Goal: Task Accomplishment & Management: Use online tool/utility

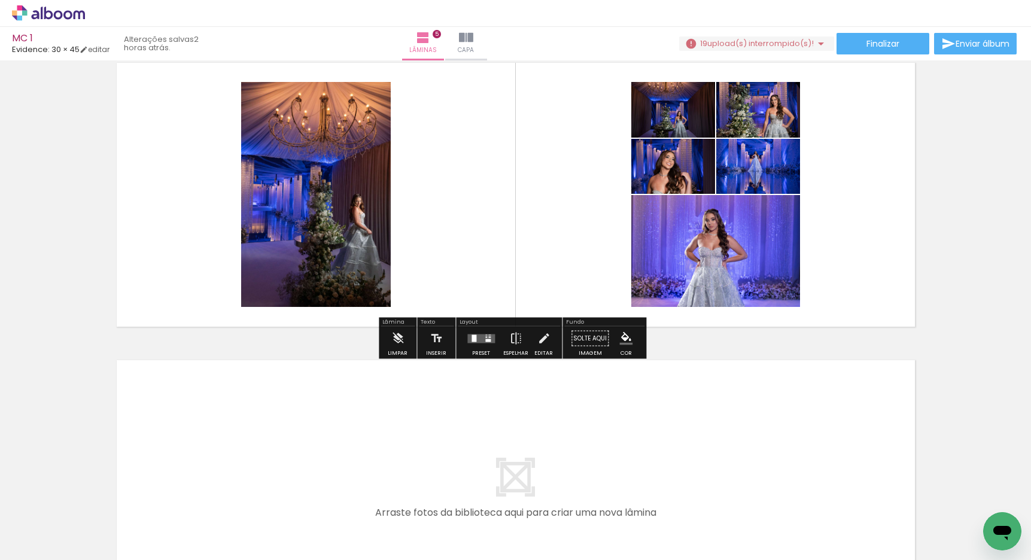
scroll to position [0, 858]
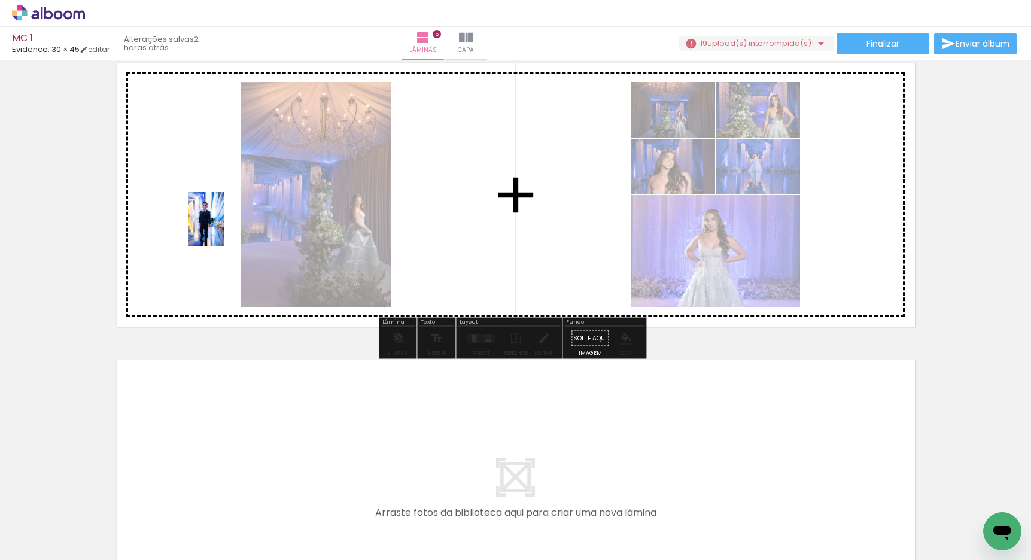
drag, startPoint x: 406, startPoint y: 517, endPoint x: 212, endPoint y: 228, distance: 348.3
click at [212, 228] on quentale-workspace at bounding box center [515, 280] width 1031 height 560
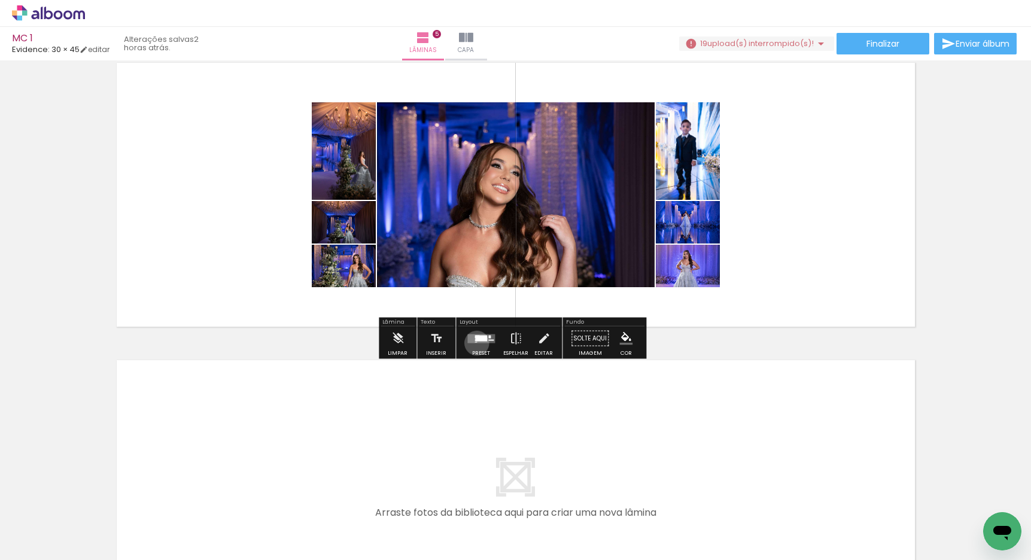
click at [474, 343] on div at bounding box center [481, 339] width 32 height 24
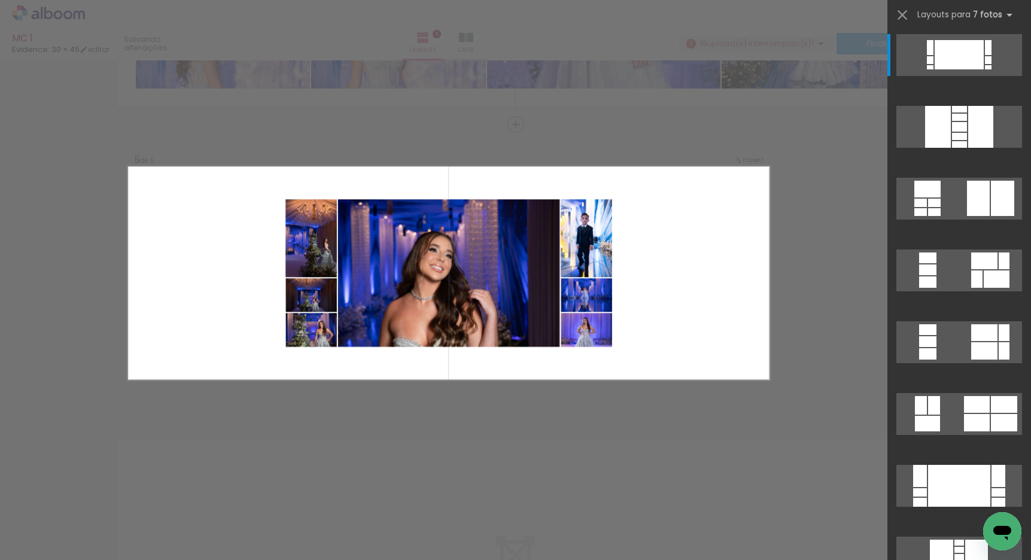
scroll to position [232, 0]
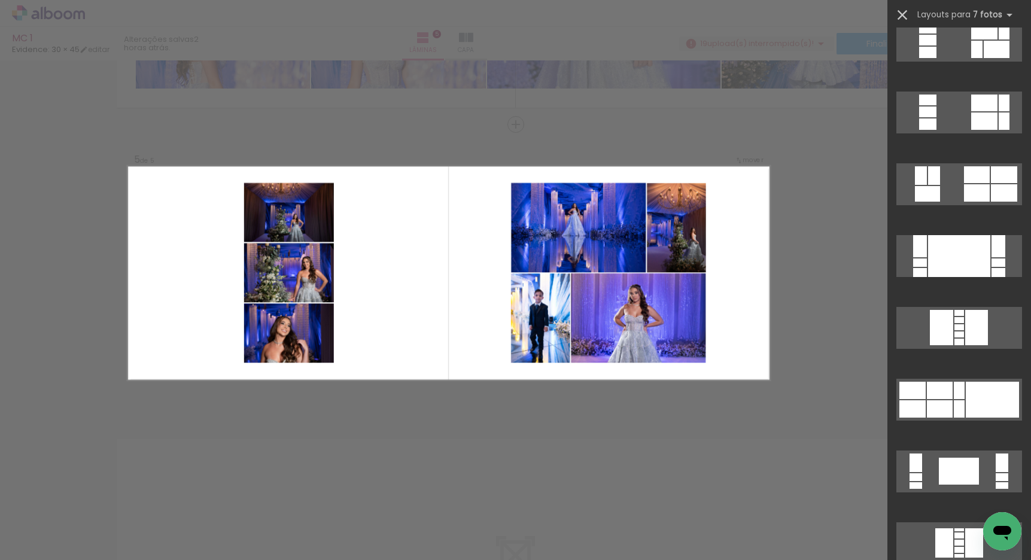
click at [905, 12] on iron-icon at bounding box center [902, 15] width 17 height 17
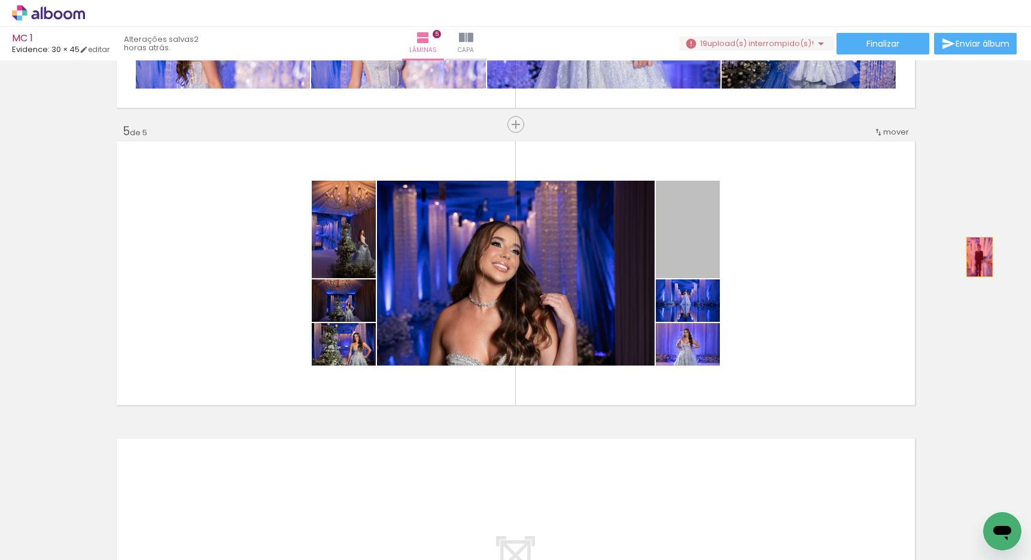
drag, startPoint x: 703, startPoint y: 257, endPoint x: 980, endPoint y: 255, distance: 277.0
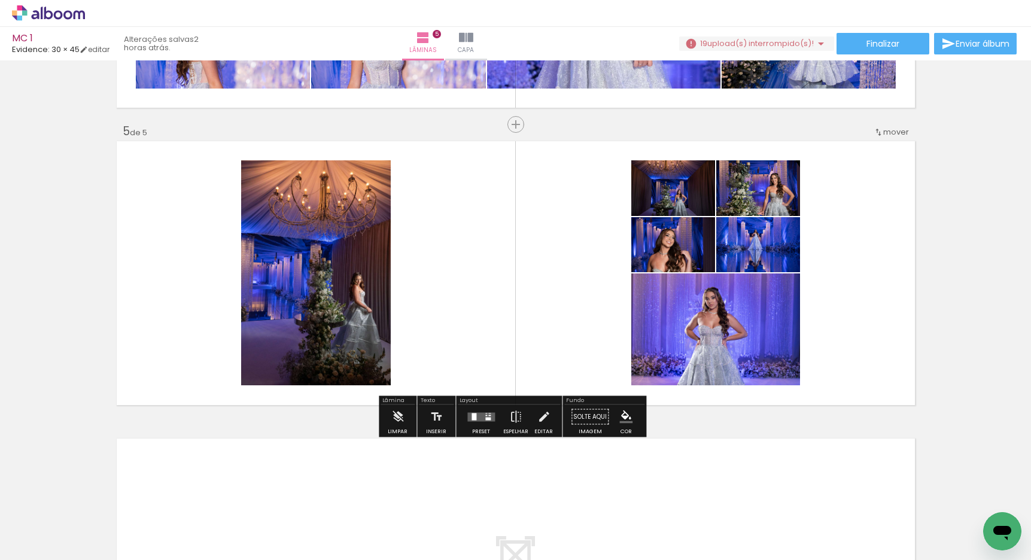
click at [478, 419] on quentale-layouter at bounding box center [481, 416] width 28 height 9
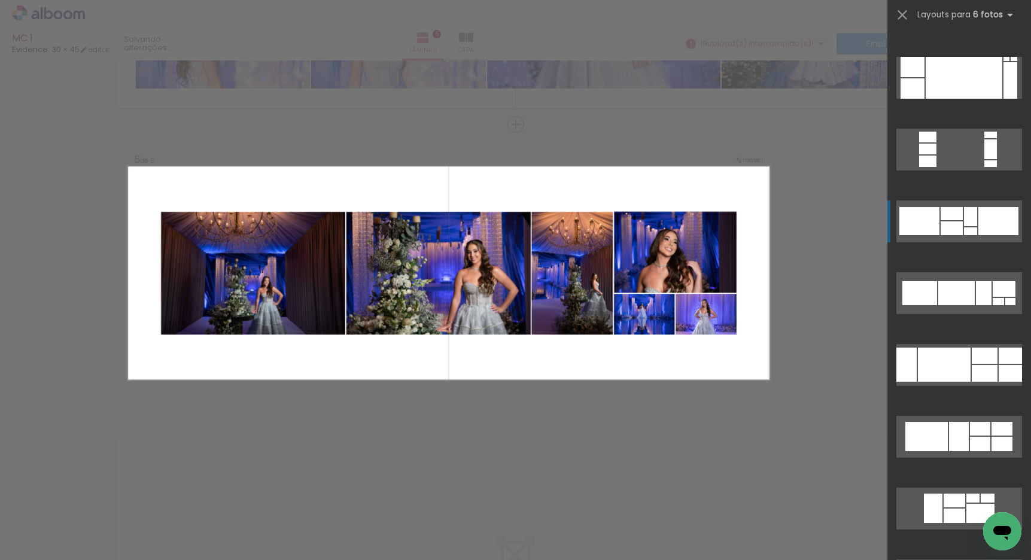
scroll to position [103, 0]
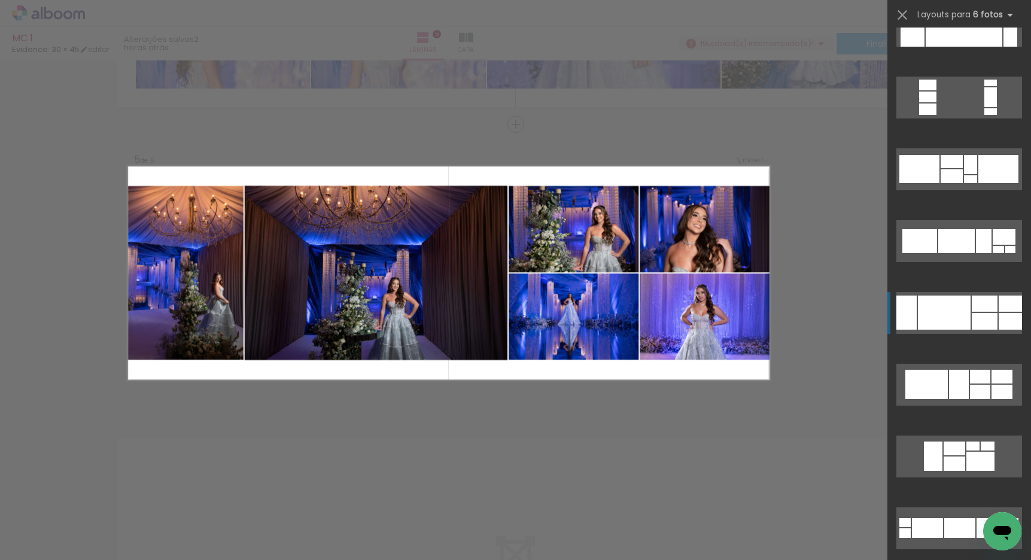
click at [942, 302] on div at bounding box center [944, 313] width 53 height 34
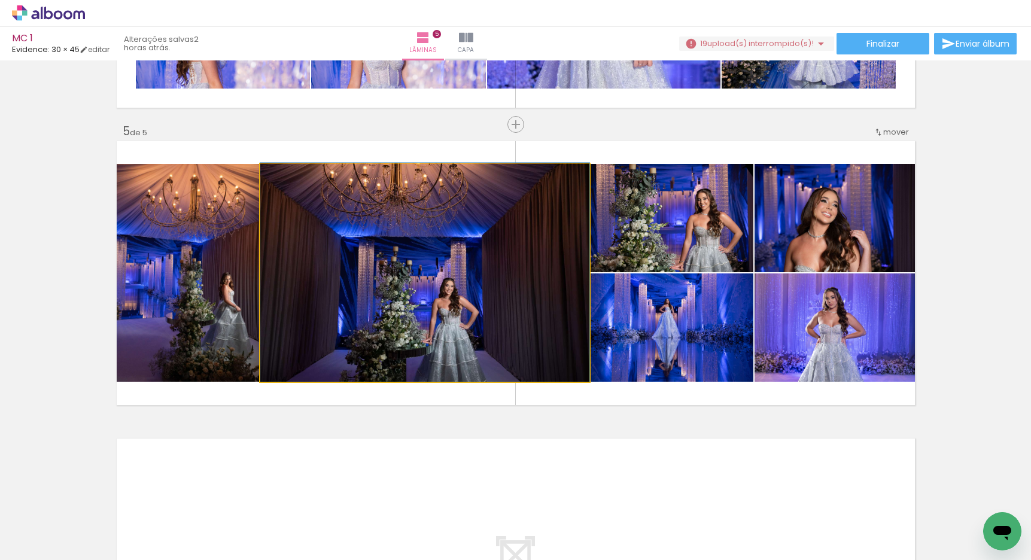
drag, startPoint x: 516, startPoint y: 319, endPoint x: 520, endPoint y: 266, distance: 54.0
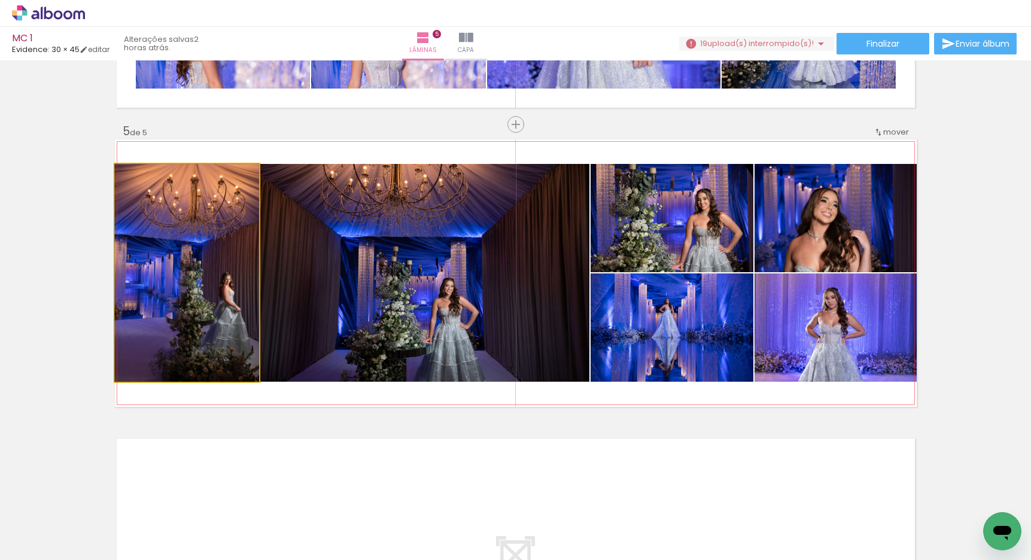
drag, startPoint x: 157, startPoint y: 300, endPoint x: 126, endPoint y: 298, distance: 31.2
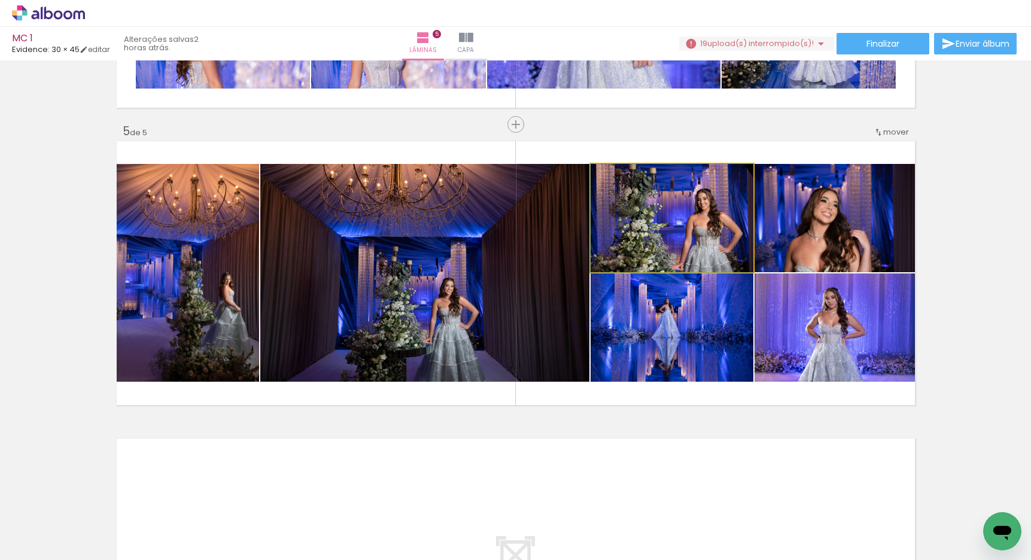
drag, startPoint x: 693, startPoint y: 223, endPoint x: 699, endPoint y: 217, distance: 8.9
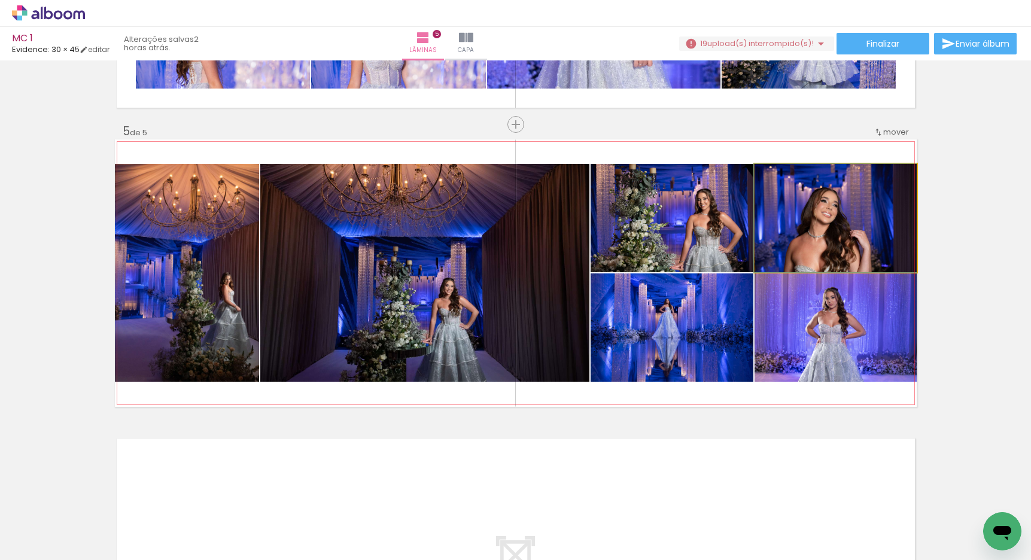
drag, startPoint x: 836, startPoint y: 217, endPoint x: 820, endPoint y: 212, distance: 16.8
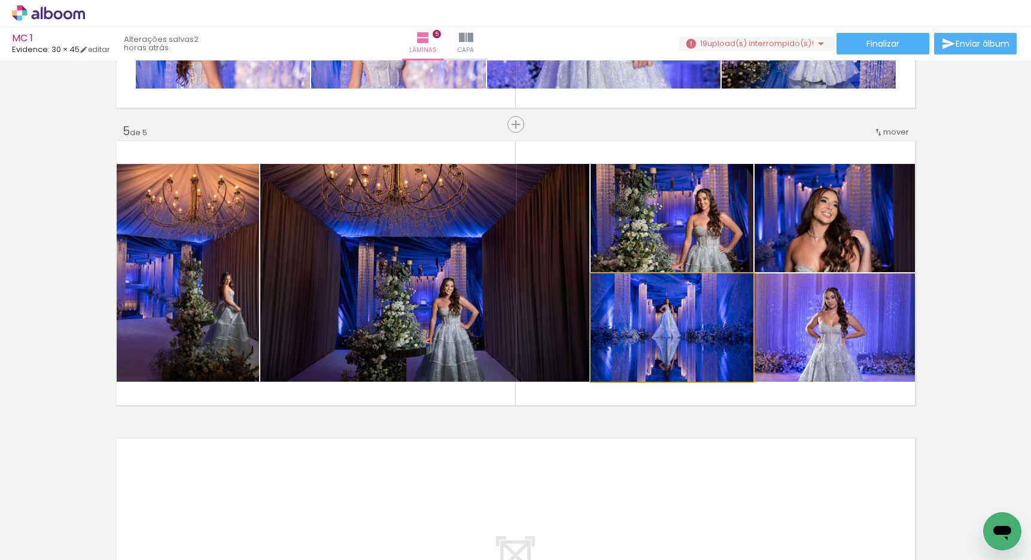
drag, startPoint x: 668, startPoint y: 336, endPoint x: 671, endPoint y: 330, distance: 6.7
drag, startPoint x: 695, startPoint y: 345, endPoint x: 482, endPoint y: 333, distance: 212.7
click at [0, 0] on slot at bounding box center [0, 0] width 0 height 0
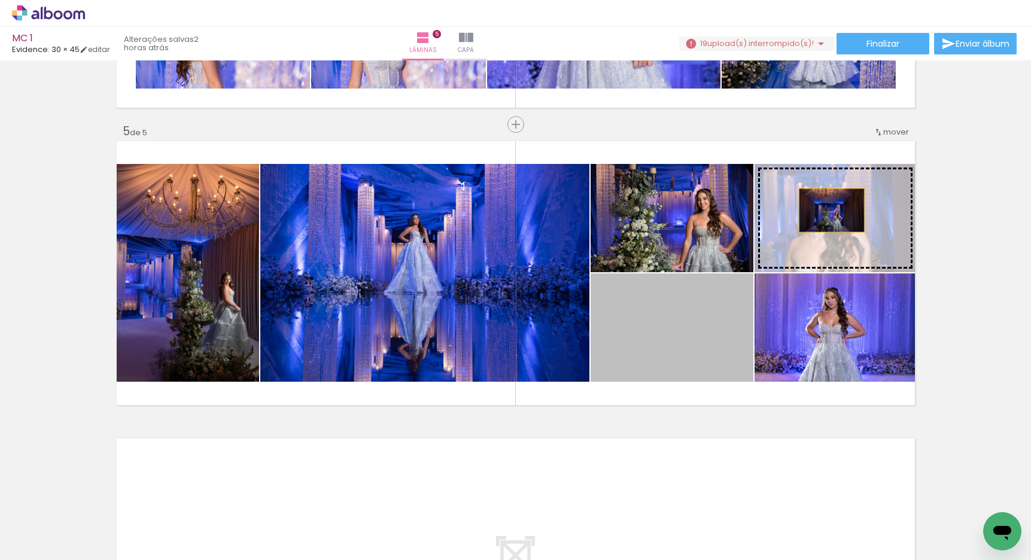
drag, startPoint x: 685, startPoint y: 352, endPoint x: 827, endPoint y: 210, distance: 200.9
click at [0, 0] on slot at bounding box center [0, 0] width 0 height 0
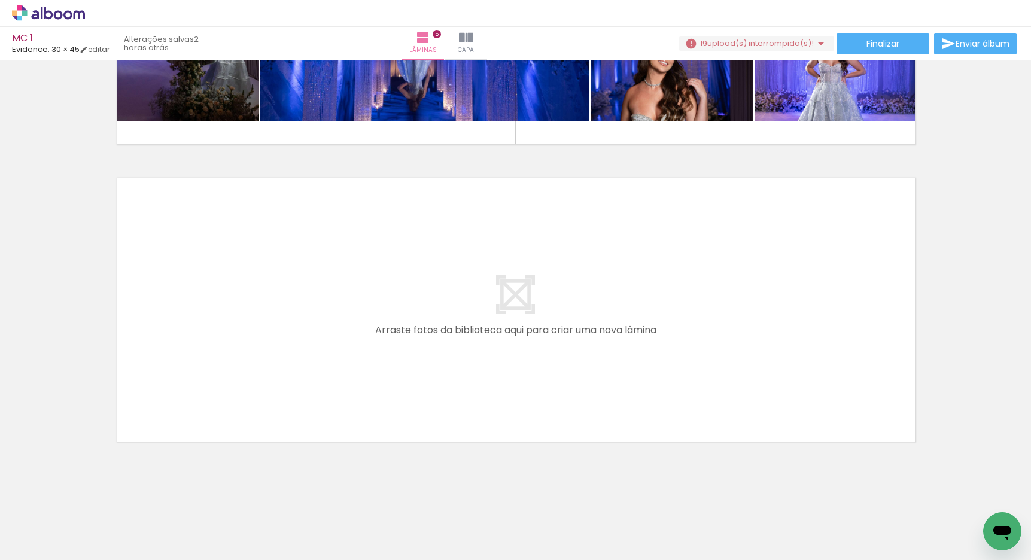
scroll to position [0, 2130]
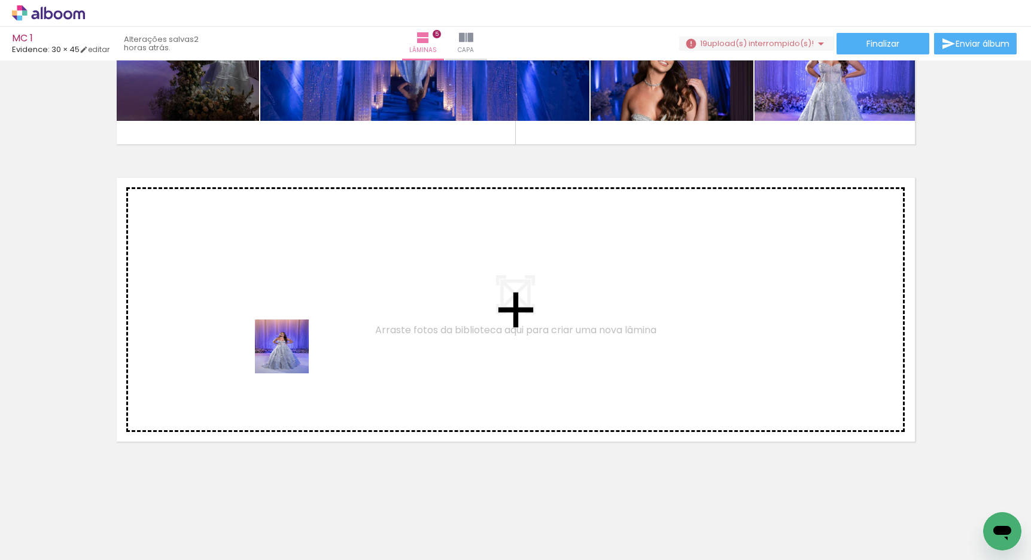
drag, startPoint x: 275, startPoint y: 506, endPoint x: 291, endPoint y: 338, distance: 168.3
click at [291, 338] on quentale-workspace at bounding box center [515, 280] width 1031 height 560
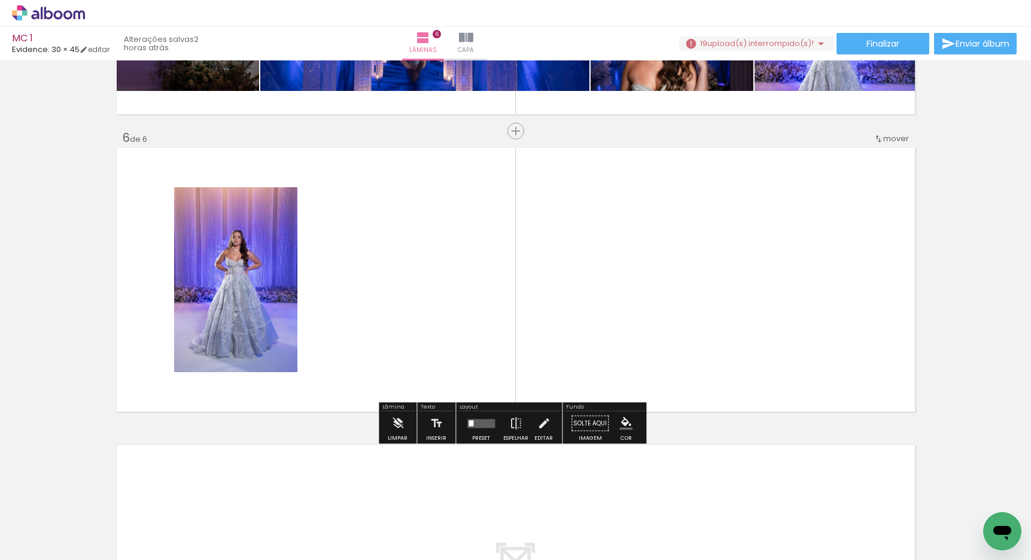
scroll to position [1442, 0]
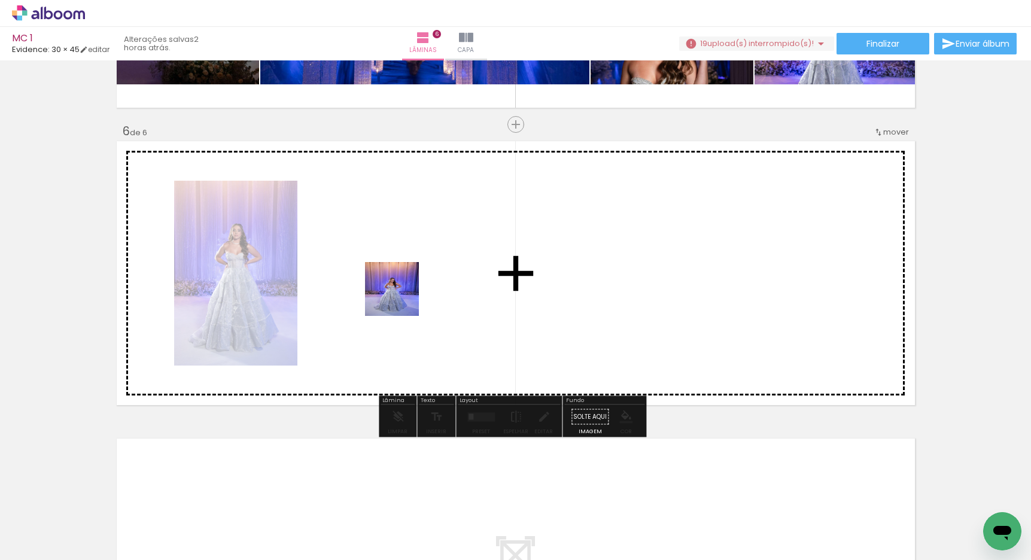
drag, startPoint x: 410, startPoint y: 421, endPoint x: 397, endPoint y: 273, distance: 148.3
click at [397, 273] on quentale-workspace at bounding box center [515, 280] width 1031 height 560
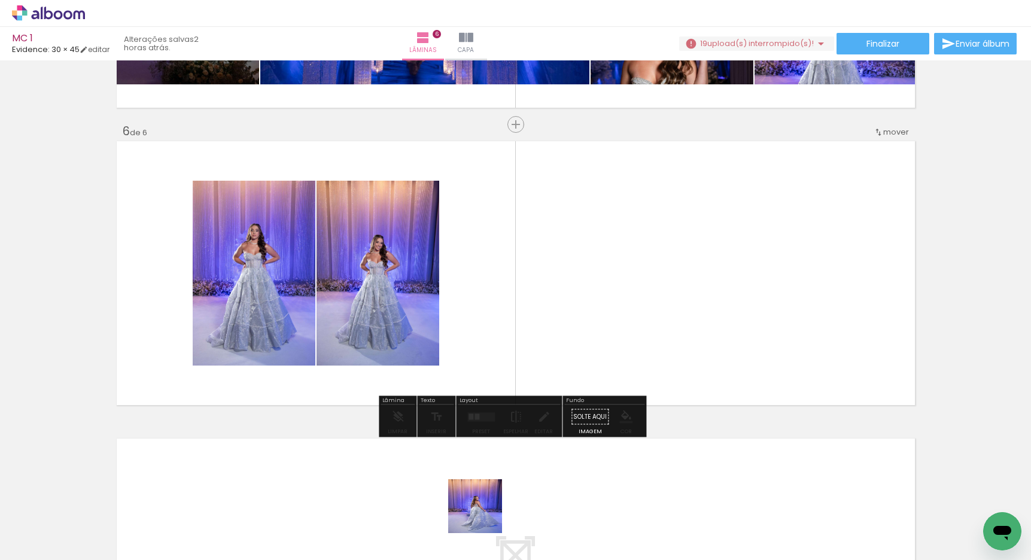
drag, startPoint x: 481, startPoint y: 532, endPoint x: 501, endPoint y: 303, distance: 229.4
click at [494, 274] on quentale-workspace at bounding box center [515, 280] width 1031 height 560
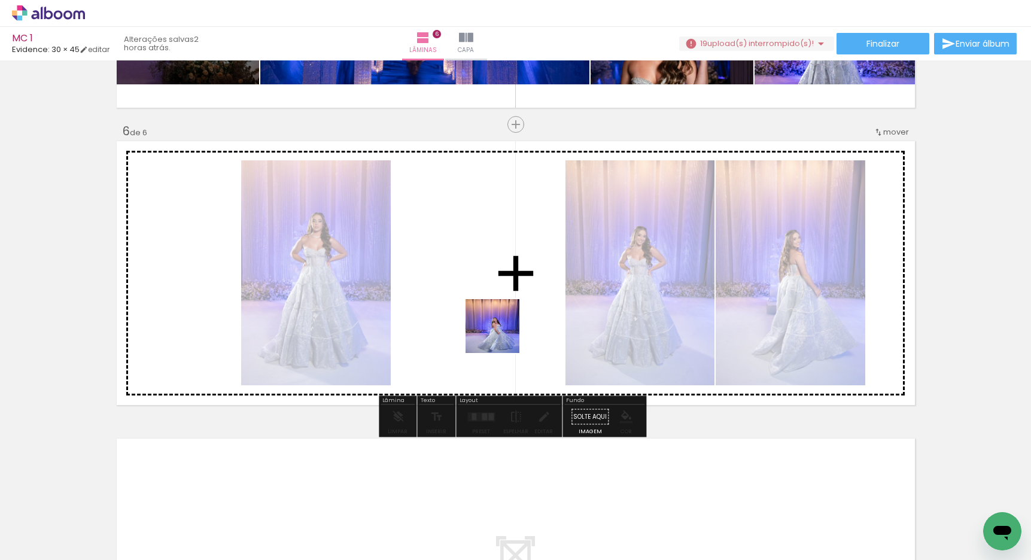
drag, startPoint x: 544, startPoint y: 523, endPoint x: 489, endPoint y: 297, distance: 232.7
click at [489, 297] on quentale-workspace at bounding box center [515, 280] width 1031 height 560
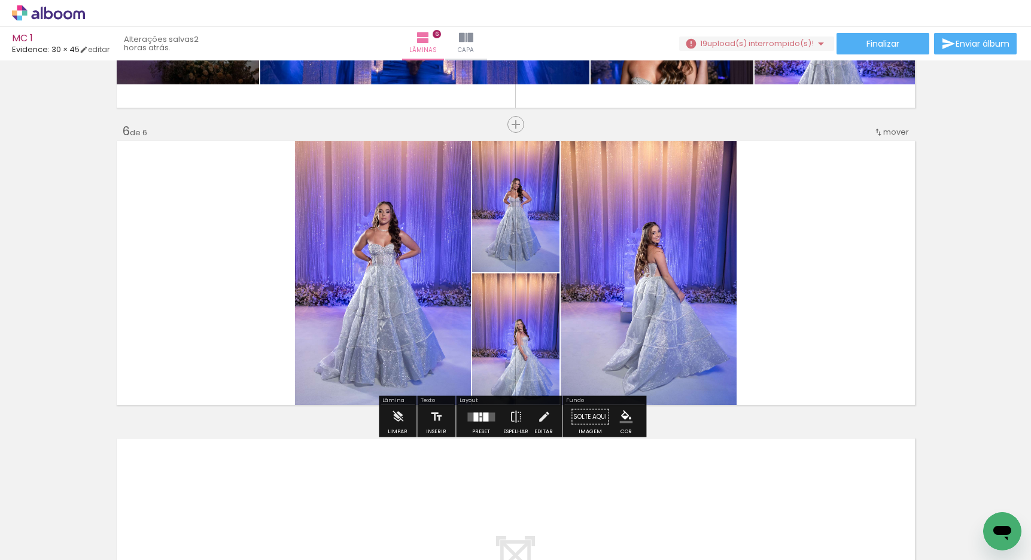
drag, startPoint x: 465, startPoint y: 417, endPoint x: 474, endPoint y: 416, distance: 9.0
click at [467, 416] on quentale-layouter at bounding box center [481, 416] width 28 height 9
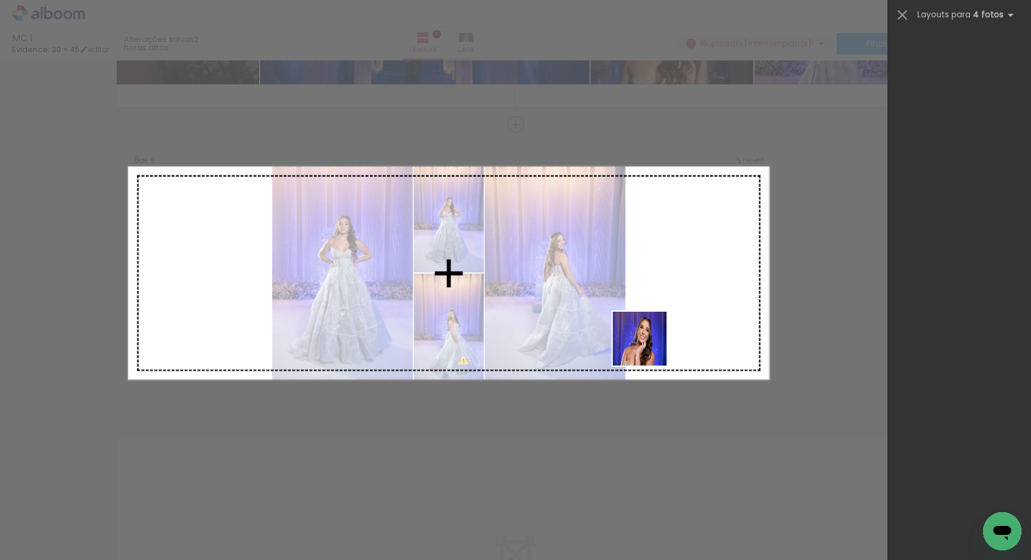
scroll to position [0, 0]
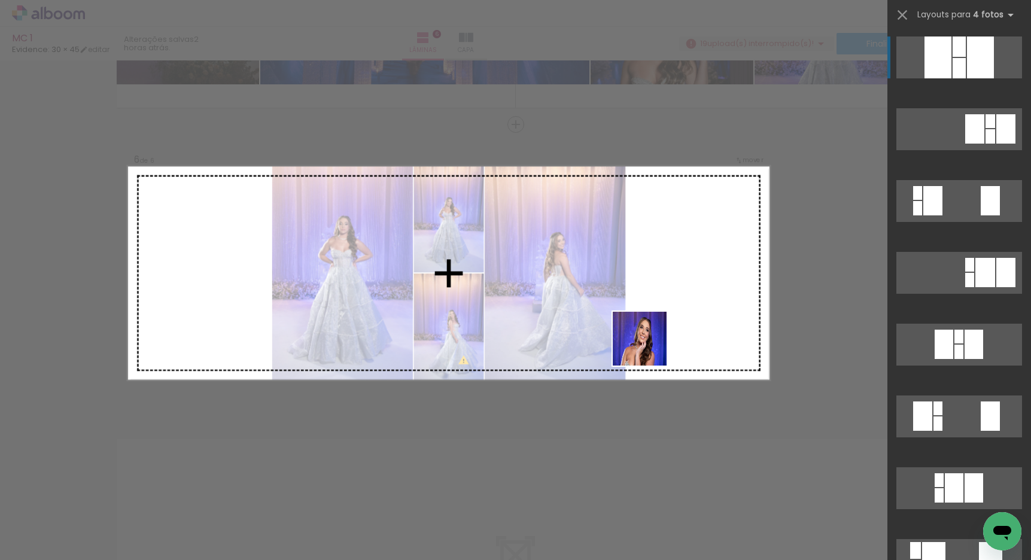
drag, startPoint x: 619, startPoint y: 522, endPoint x: 651, endPoint y: 334, distance: 190.7
click at [651, 336] on quentale-workspace at bounding box center [515, 280] width 1031 height 560
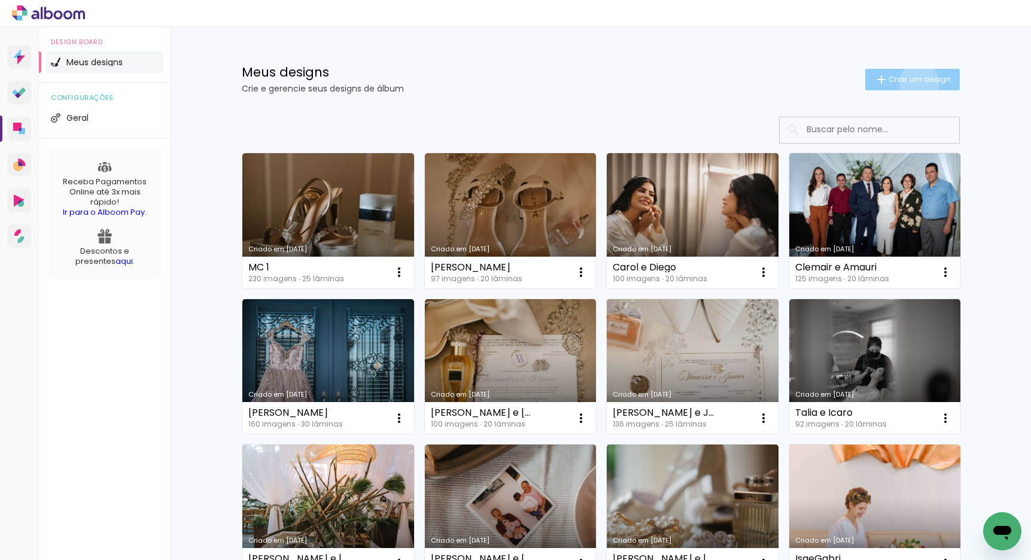
click at [912, 83] on span "Criar um design" at bounding box center [919, 79] width 62 height 8
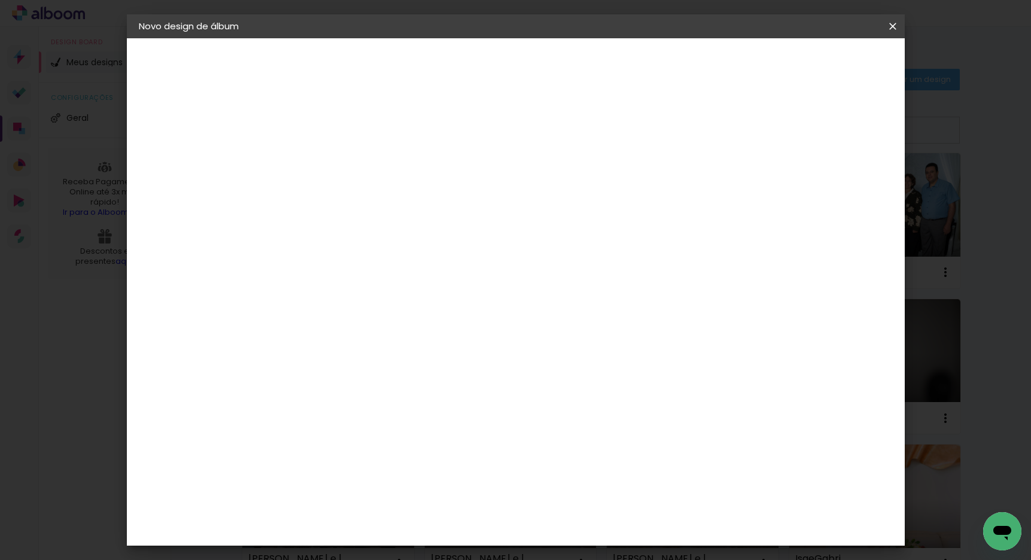
click at [334, 157] on input at bounding box center [334, 160] width 0 height 19
type input "MC 2"
type paper-input "MC 2"
click at [0, 0] on slot "Avançar" at bounding box center [0, 0] width 0 height 0
click at [425, 224] on input at bounding box center [364, 227] width 121 height 15
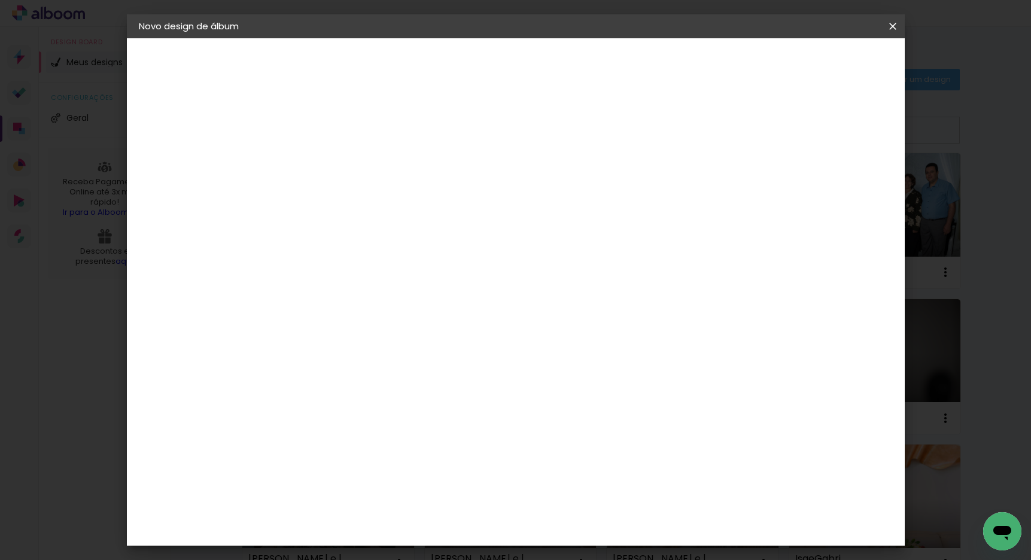
type input "evidence"
type paper-input "evidence"
click at [406, 276] on paper-item "Evidence" at bounding box center [352, 270] width 105 height 26
click at [0, 0] on slot "Avançar" at bounding box center [0, 0] width 0 height 0
click at [381, 203] on input "text" at bounding box center [357, 208] width 47 height 19
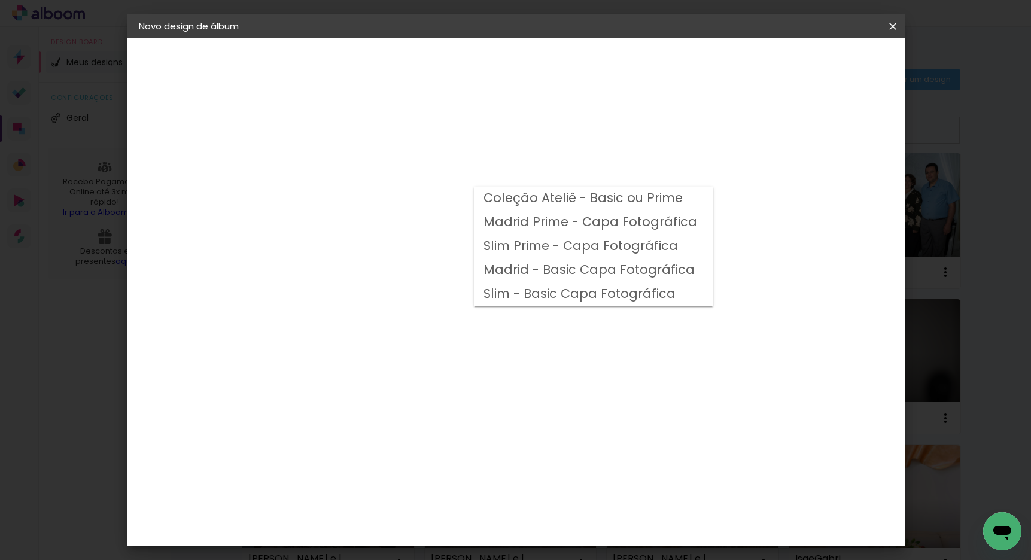
click at [0, 0] on slot "Coleção Ateliê - Basic ou Prime" at bounding box center [0, 0] width 0 height 0
type input "Coleção Ateliê - Basic ou Prime"
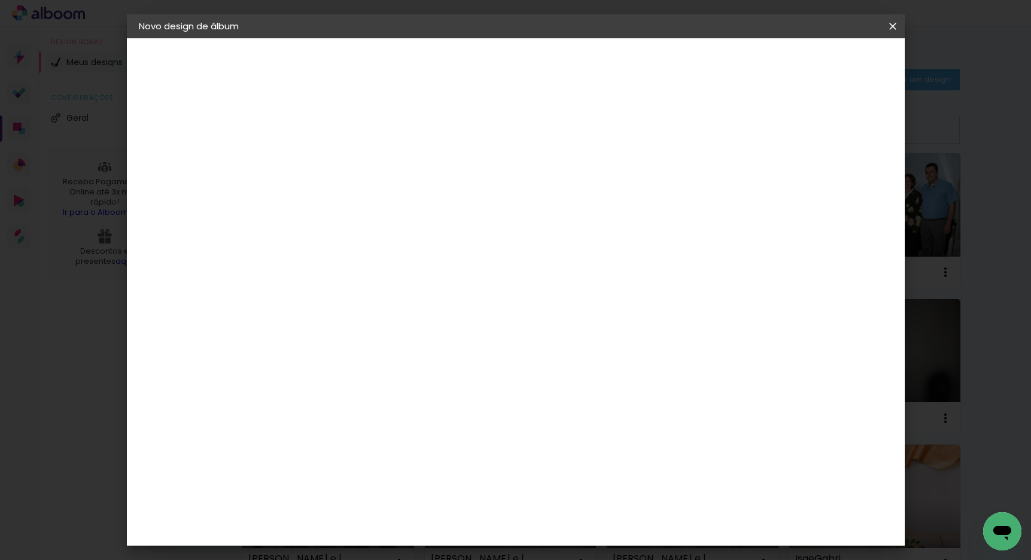
click at [0, 0] on slot "Avançar" at bounding box center [0, 0] width 0 height 0
click at [818, 68] on span "Iniciar design" at bounding box center [790, 63] width 54 height 8
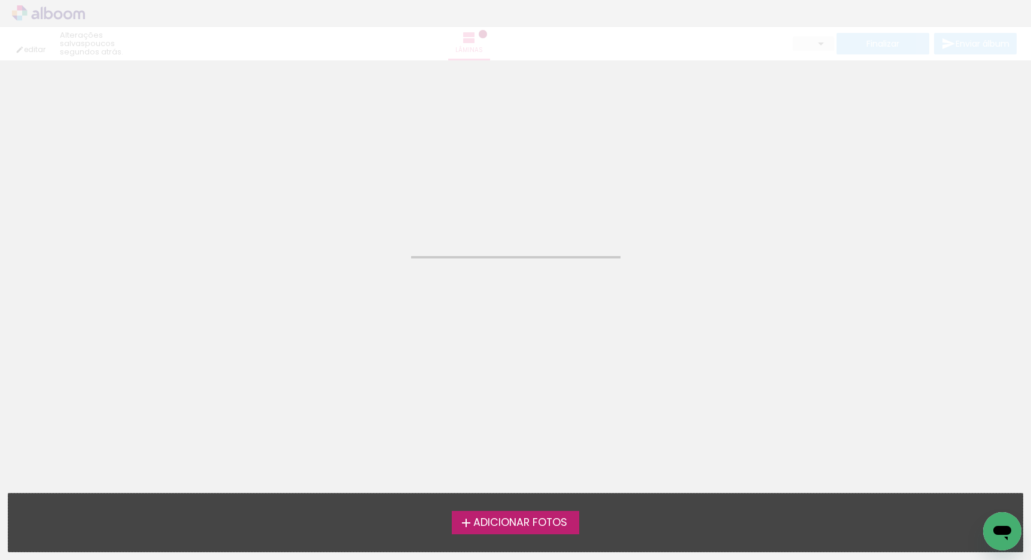
click at [537, 517] on span "Adicionar Fotos" at bounding box center [520, 522] width 94 height 11
click at [0, 0] on input "file" at bounding box center [0, 0] width 0 height 0
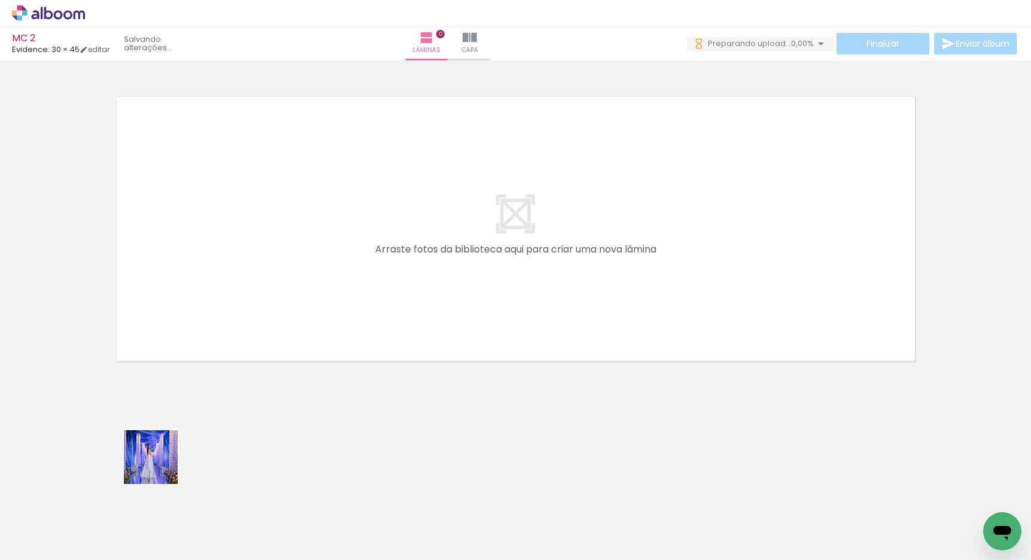
drag, startPoint x: 144, startPoint y: 529, endPoint x: 251, endPoint y: 283, distance: 269.0
click at [251, 283] on quentale-workspace at bounding box center [515, 280] width 1031 height 560
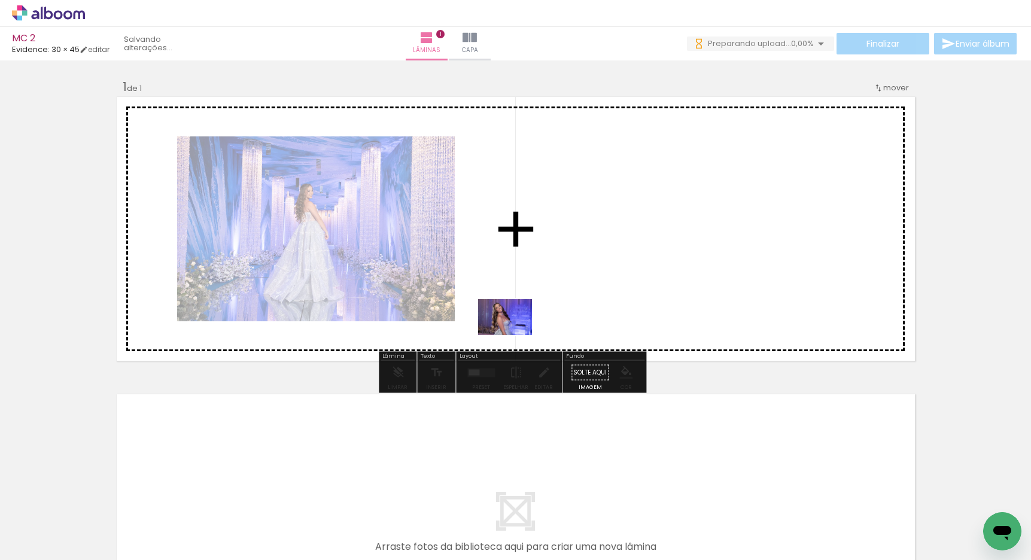
drag, startPoint x: 189, startPoint y: 529, endPoint x: 516, endPoint y: 334, distance: 380.4
click at [516, 334] on quentale-workspace at bounding box center [515, 280] width 1031 height 560
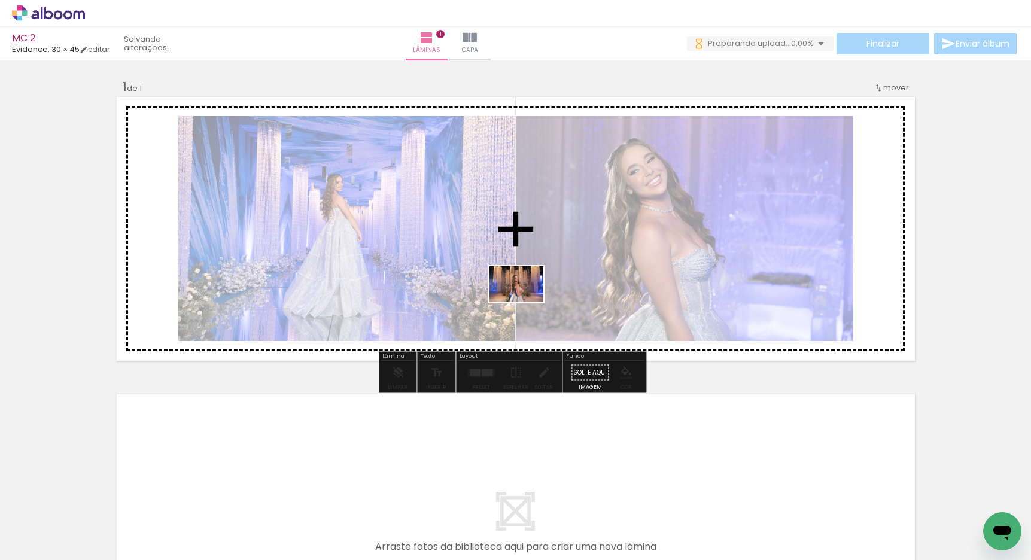
drag, startPoint x: 251, startPoint y: 532, endPoint x: 526, endPoint y: 302, distance: 358.9
click at [526, 302] on quentale-workspace at bounding box center [515, 280] width 1031 height 560
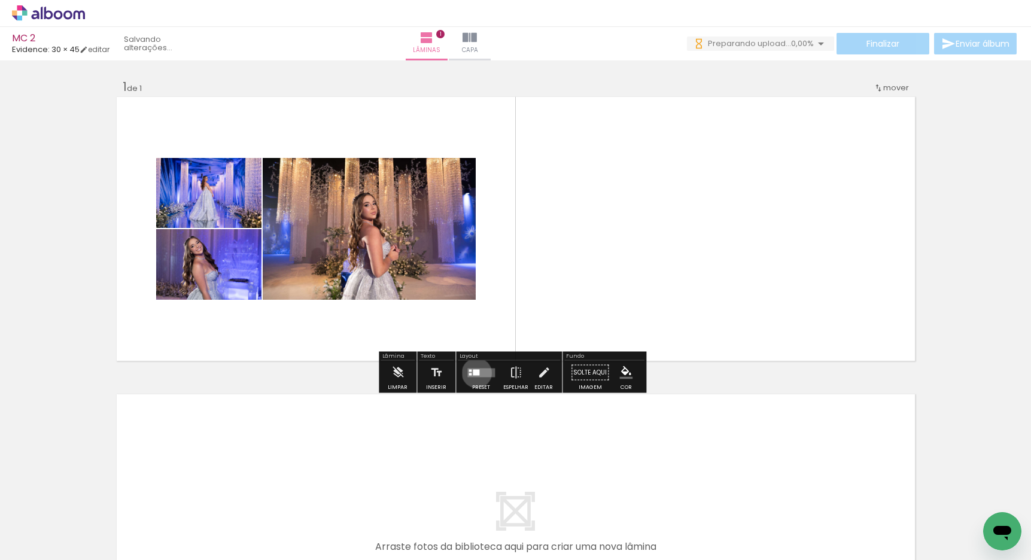
click at [474, 373] on div at bounding box center [476, 372] width 7 height 6
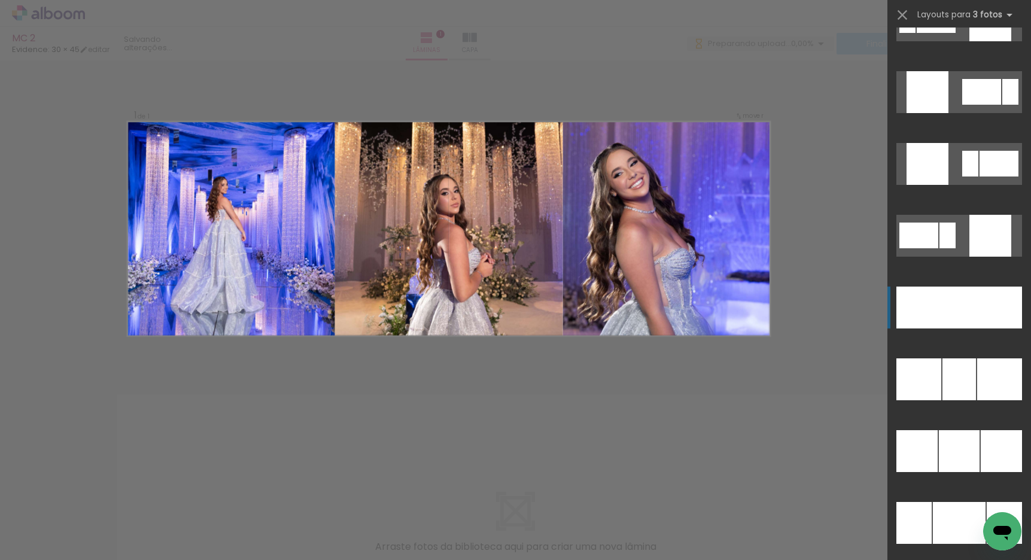
scroll to position [6080, 0]
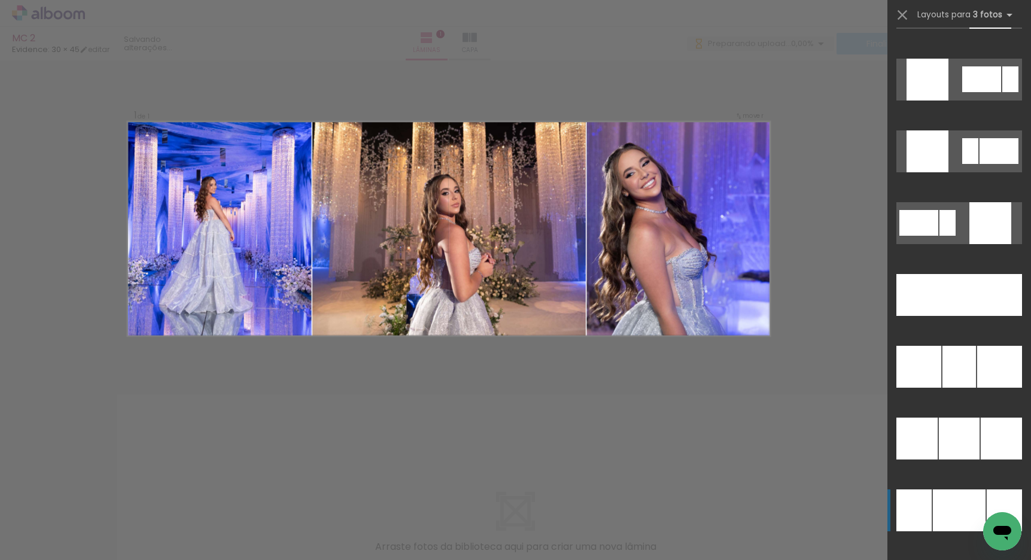
click at [947, 498] on div at bounding box center [959, 510] width 53 height 42
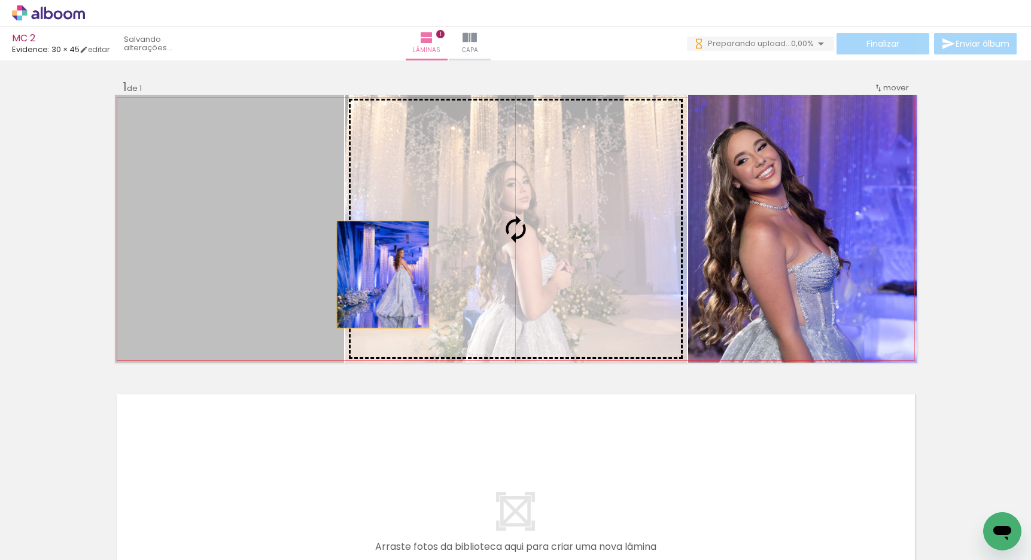
drag, startPoint x: 282, startPoint y: 275, endPoint x: 378, endPoint y: 275, distance: 95.7
click at [0, 0] on slot at bounding box center [0, 0] width 0 height 0
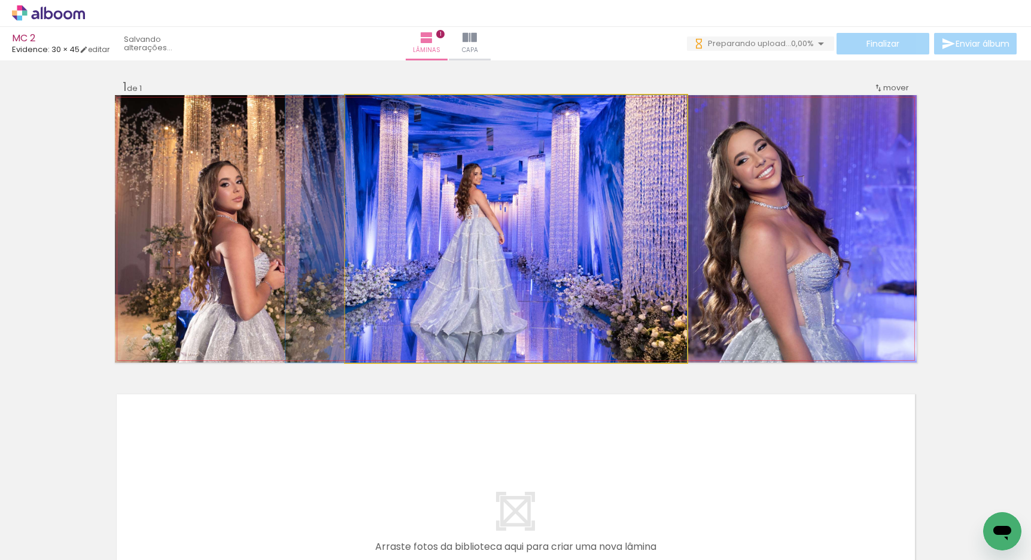
drag, startPoint x: 435, startPoint y: 269, endPoint x: 394, endPoint y: 266, distance: 41.4
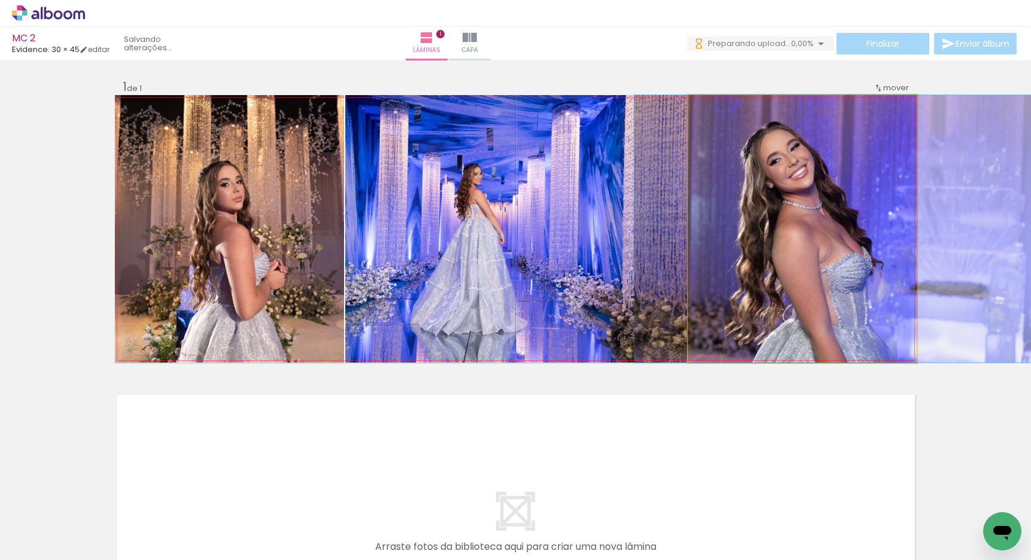
drag, startPoint x: 853, startPoint y: 244, endPoint x: 887, endPoint y: 242, distance: 34.2
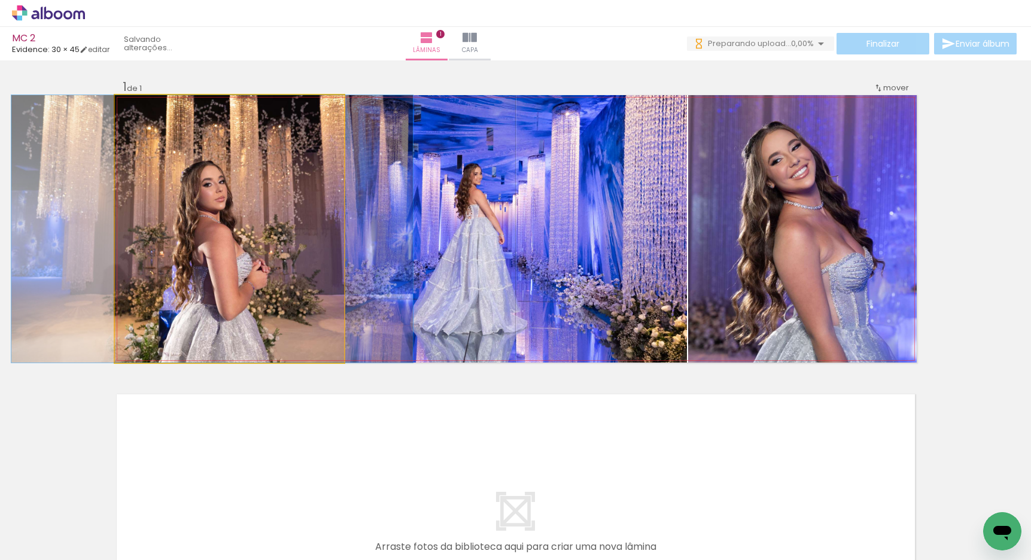
drag, startPoint x: 224, startPoint y: 243, endPoint x: 207, endPoint y: 241, distance: 17.4
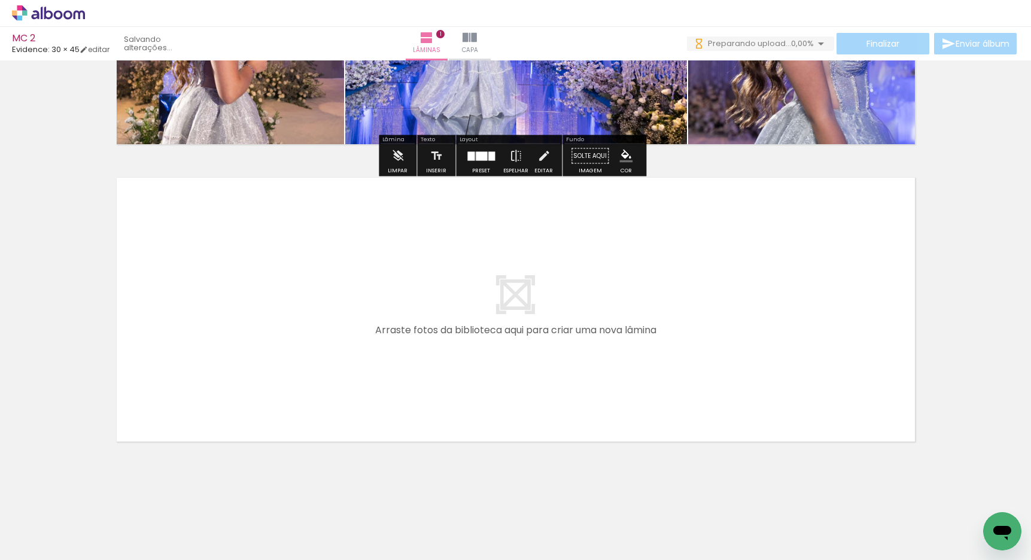
scroll to position [226, 0]
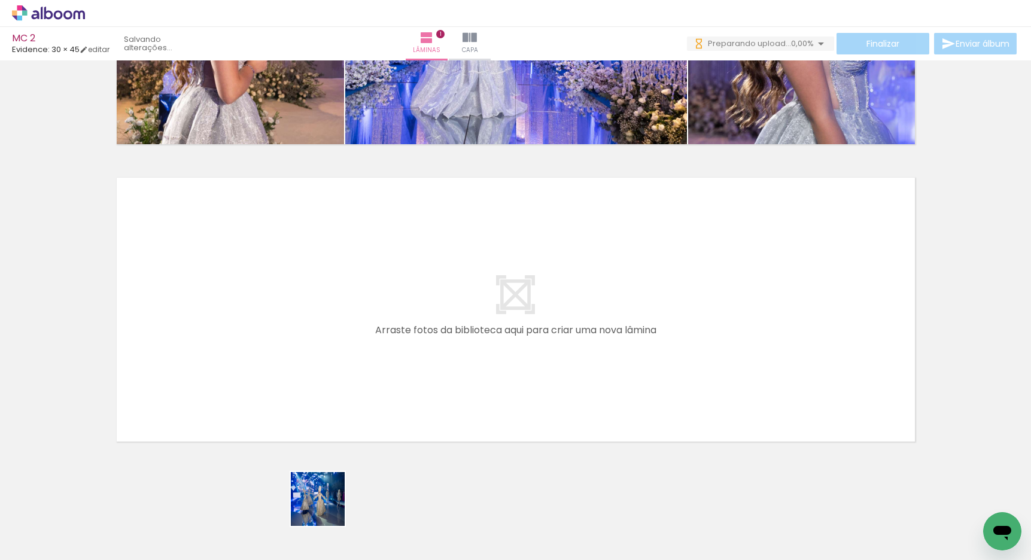
drag, startPoint x: 327, startPoint y: 508, endPoint x: 311, endPoint y: 349, distance: 159.9
click at [311, 349] on quentale-workspace at bounding box center [515, 280] width 1031 height 560
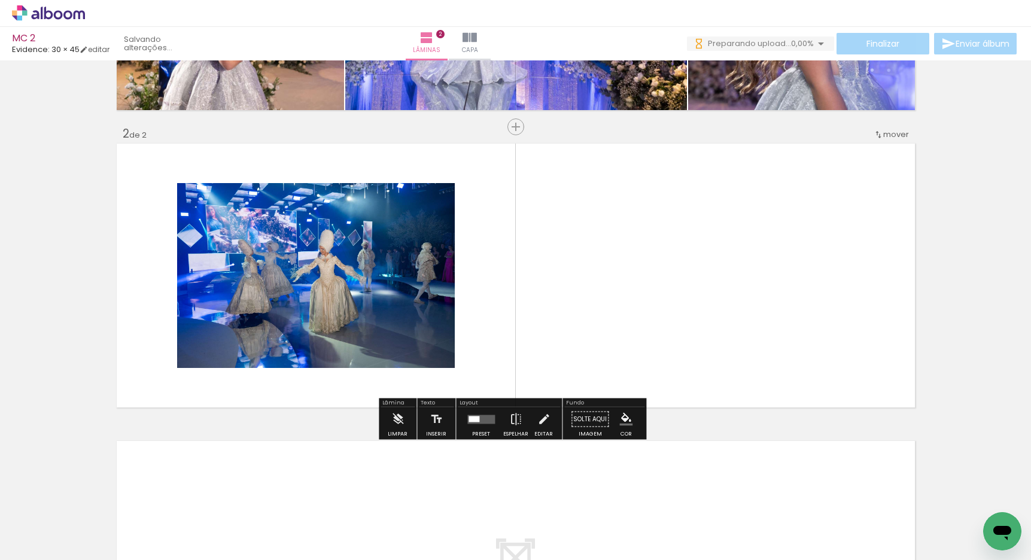
scroll to position [253, 0]
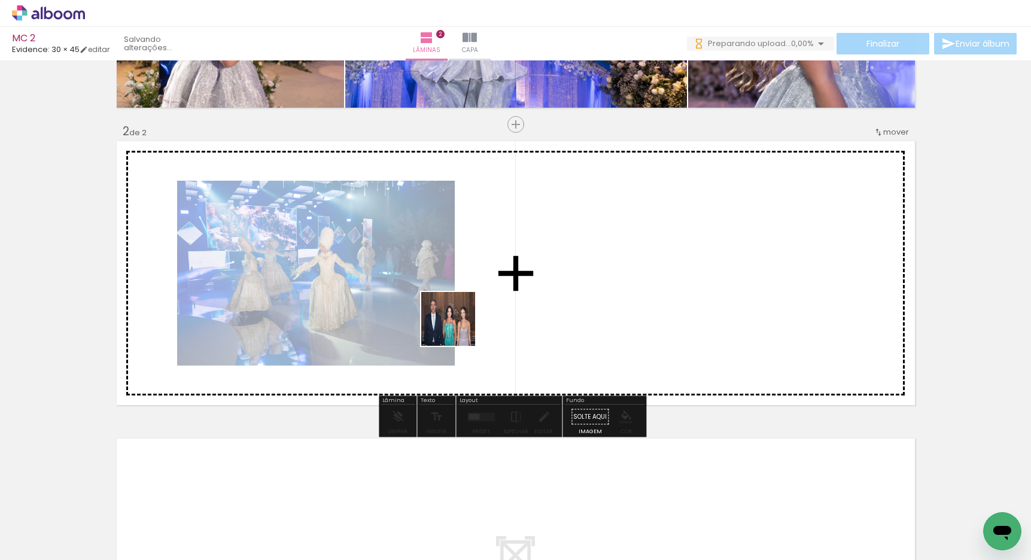
drag, startPoint x: 401, startPoint y: 516, endPoint x: 457, endPoint y: 328, distance: 196.1
click at [457, 328] on quentale-workspace at bounding box center [515, 280] width 1031 height 560
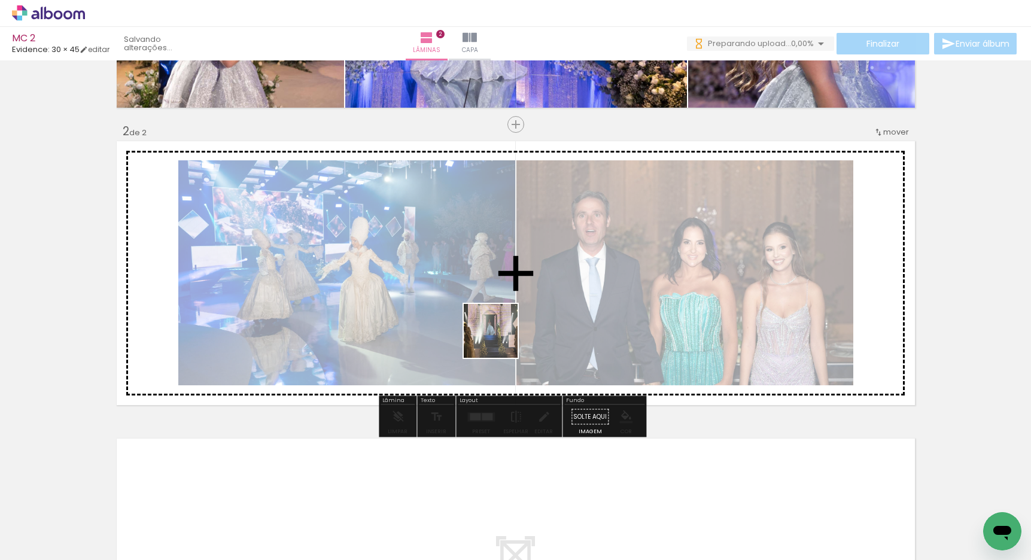
drag, startPoint x: 489, startPoint y: 403, endPoint x: 506, endPoint y: 397, distance: 17.6
click at [503, 327] on quentale-workspace at bounding box center [515, 280] width 1031 height 560
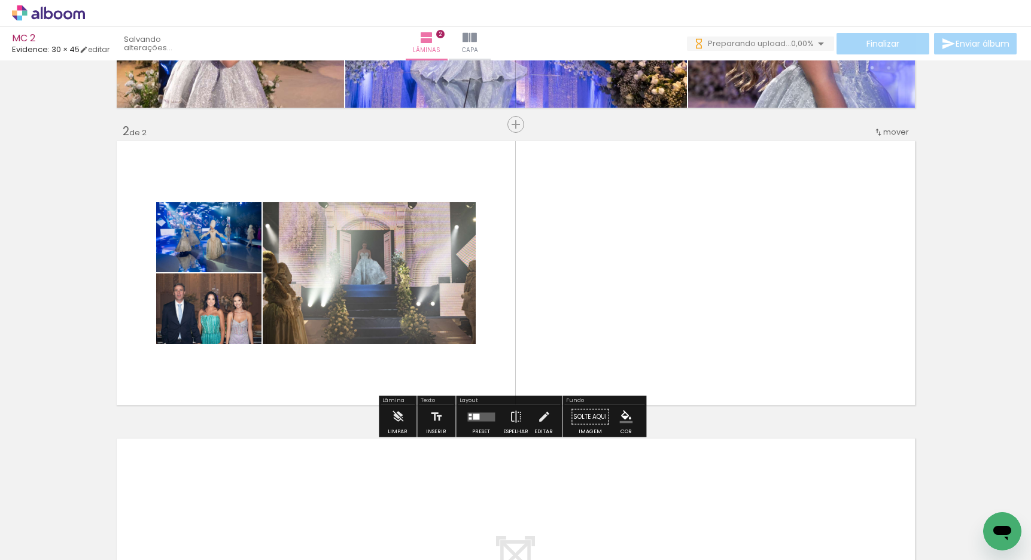
drag, startPoint x: 531, startPoint y: 514, endPoint x: 519, endPoint y: 309, distance: 206.1
click at [521, 297] on quentale-workspace at bounding box center [515, 280] width 1031 height 560
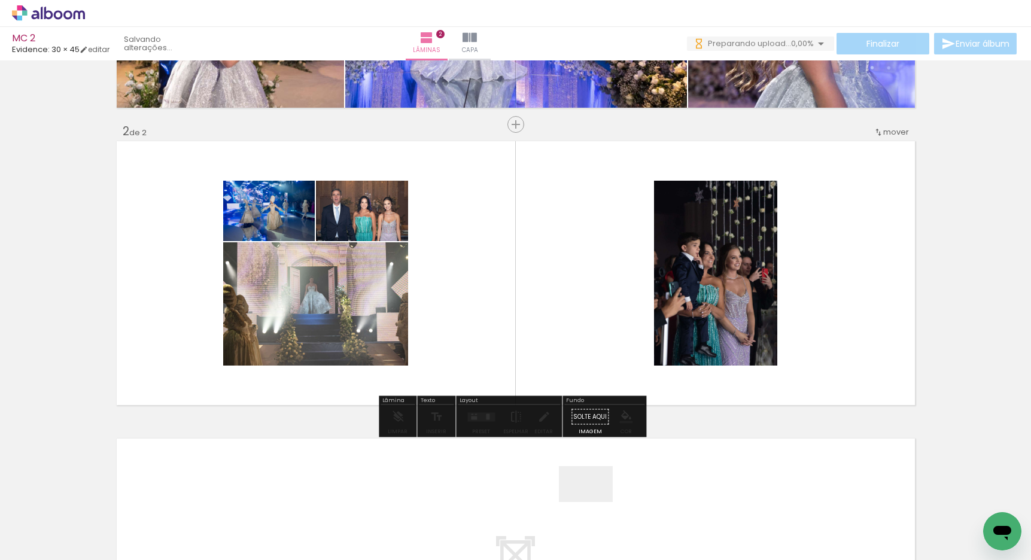
drag, startPoint x: 596, startPoint y: 512, endPoint x: 628, endPoint y: 440, distance: 78.5
click at [581, 315] on quentale-workspace at bounding box center [515, 280] width 1031 height 560
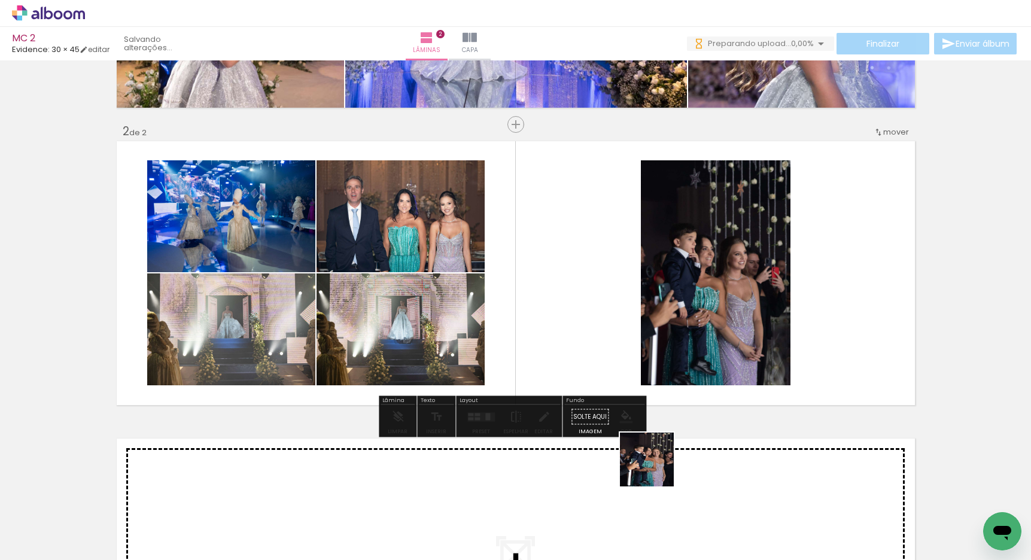
drag, startPoint x: 660, startPoint y: 495, endPoint x: 659, endPoint y: 304, distance: 190.8
click at [660, 314] on quentale-workspace at bounding box center [515, 280] width 1031 height 560
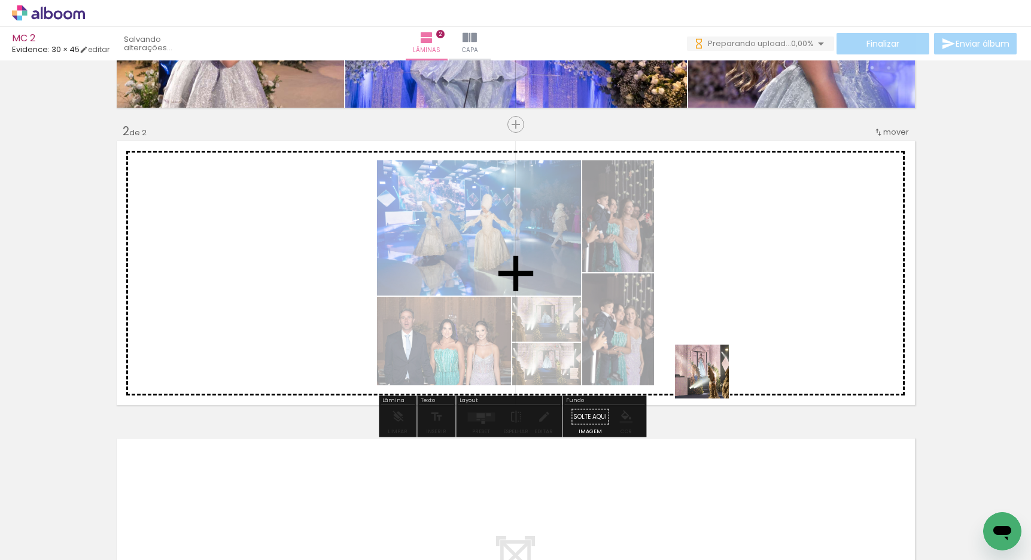
drag, startPoint x: 728, startPoint y: 467, endPoint x: 711, endPoint y: 380, distance: 87.9
click at [711, 380] on quentale-workspace at bounding box center [515, 280] width 1031 height 560
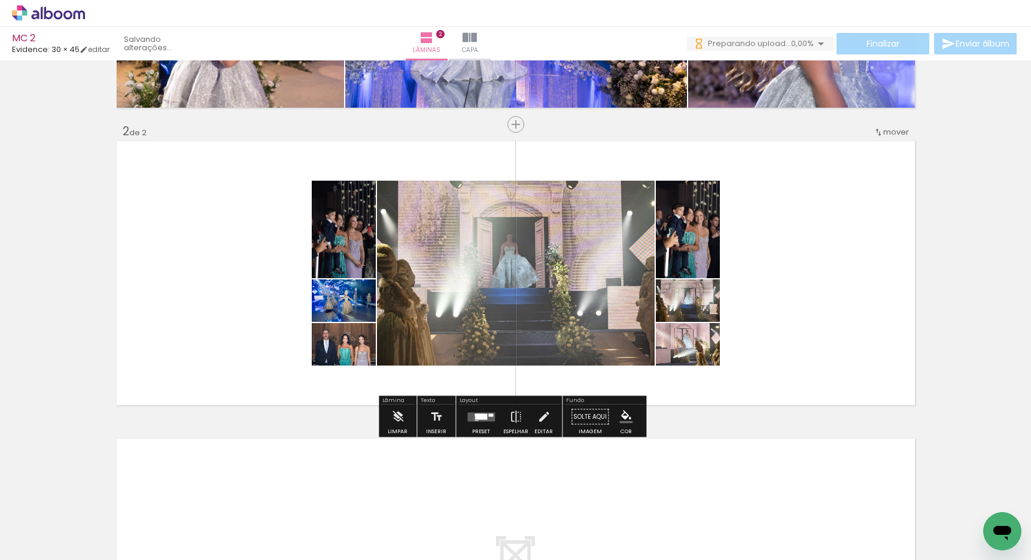
click at [483, 422] on div at bounding box center [481, 417] width 32 height 24
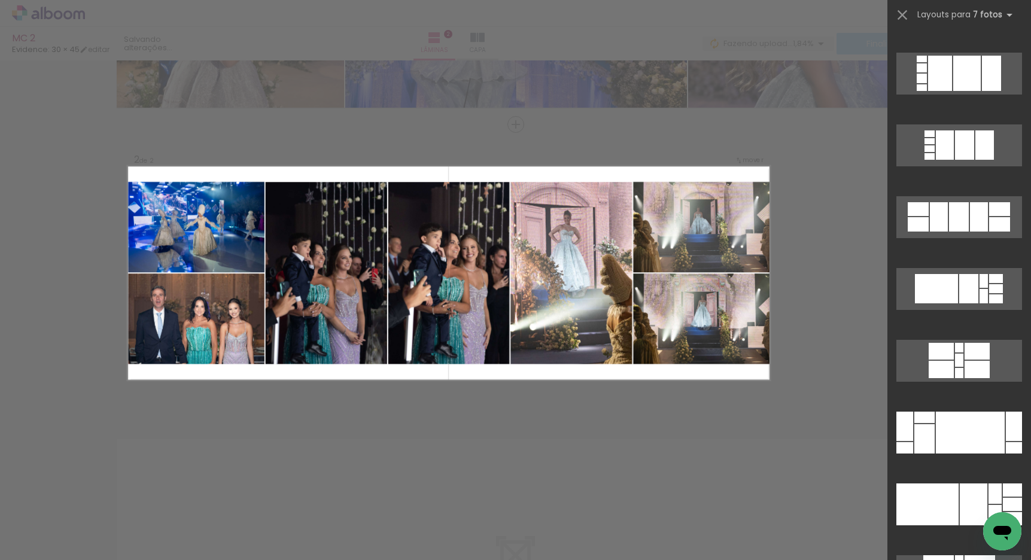
scroll to position [3177, 0]
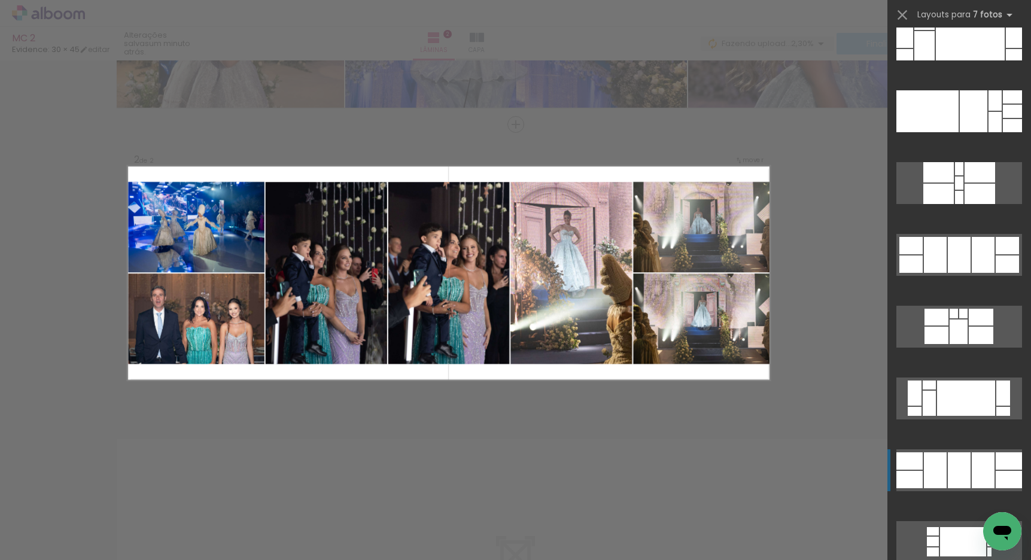
click at [962, 477] on div at bounding box center [959, 470] width 23 height 36
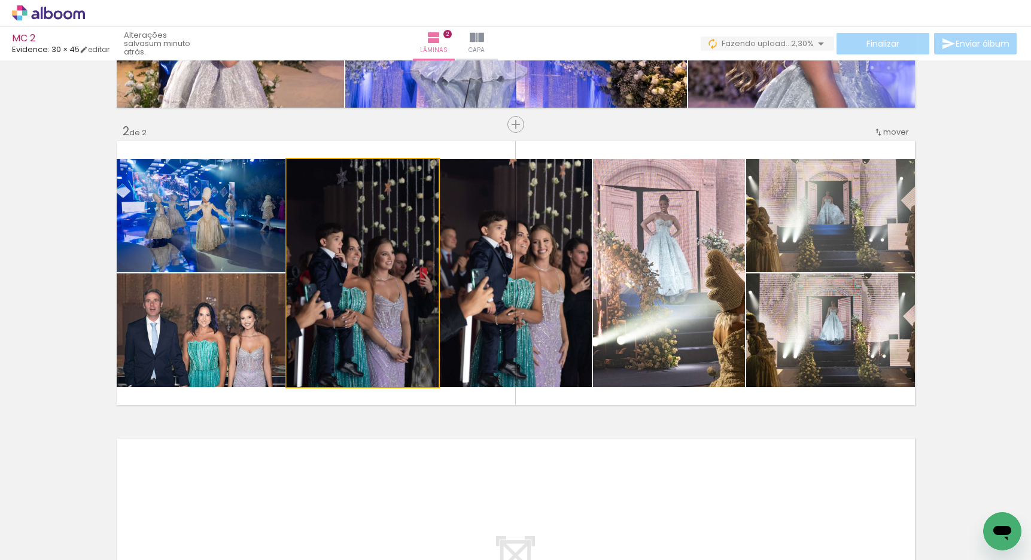
drag, startPoint x: 370, startPoint y: 261, endPoint x: 361, endPoint y: 261, distance: 8.4
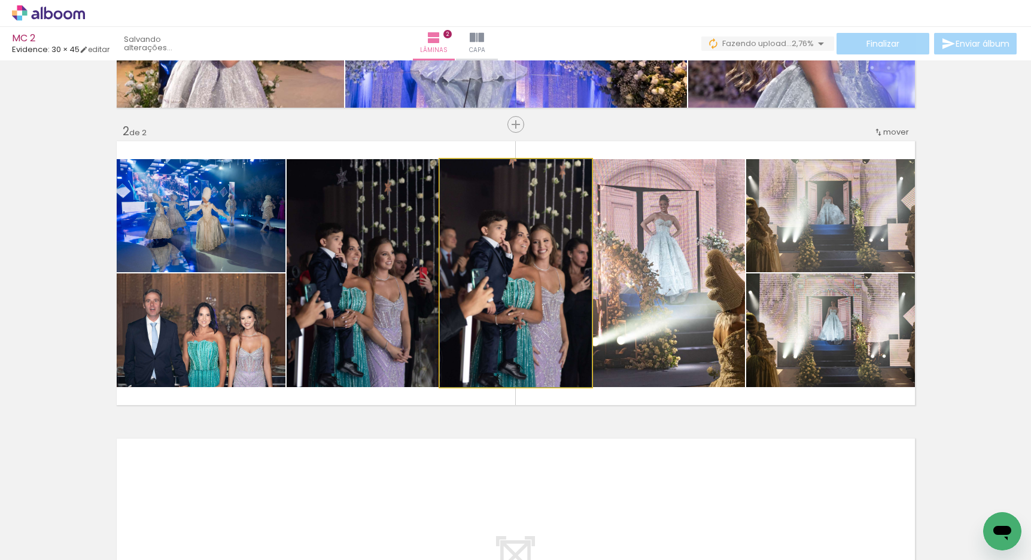
drag, startPoint x: 520, startPoint y: 276, endPoint x: 509, endPoint y: 275, distance: 11.4
drag, startPoint x: 528, startPoint y: 283, endPoint x: 381, endPoint y: 281, distance: 147.2
click at [0, 0] on slot at bounding box center [0, 0] width 0 height 0
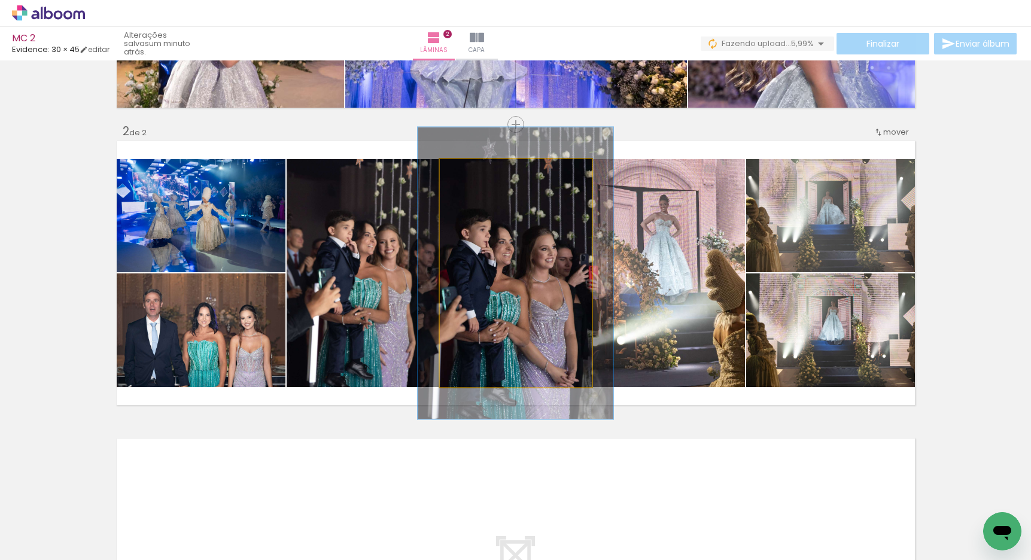
drag, startPoint x: 461, startPoint y: 171, endPoint x: 472, endPoint y: 172, distance: 11.4
type paper-slider "128"
click at [474, 172] on div at bounding box center [479, 171] width 11 height 11
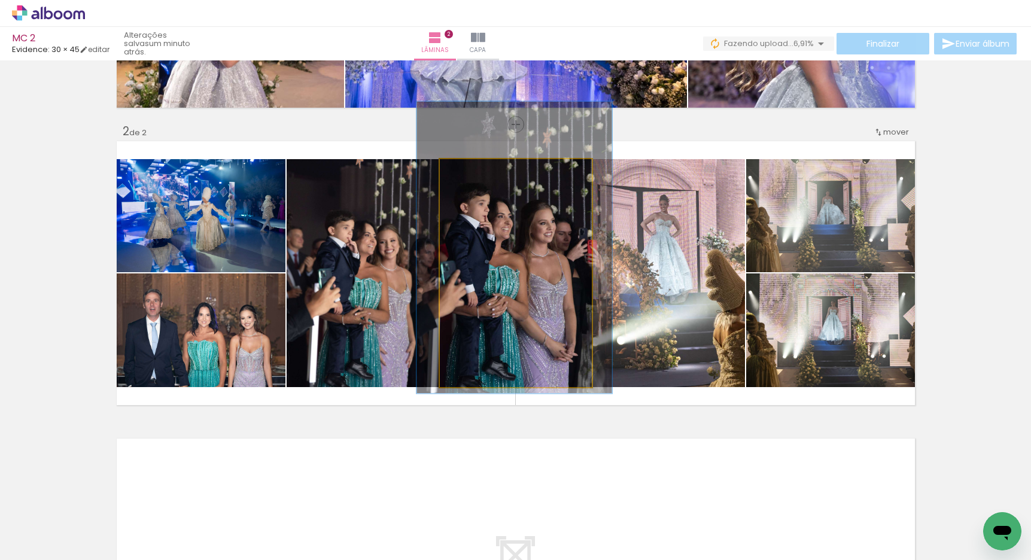
drag, startPoint x: 513, startPoint y: 303, endPoint x: 511, endPoint y: 280, distance: 22.8
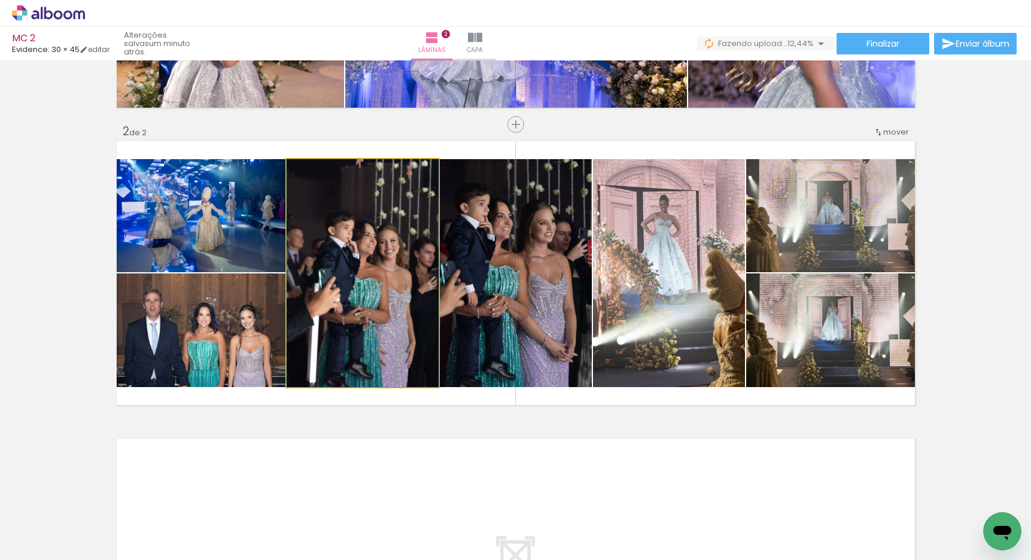
drag, startPoint x: 378, startPoint y: 307, endPoint x: 381, endPoint y: 288, distance: 19.4
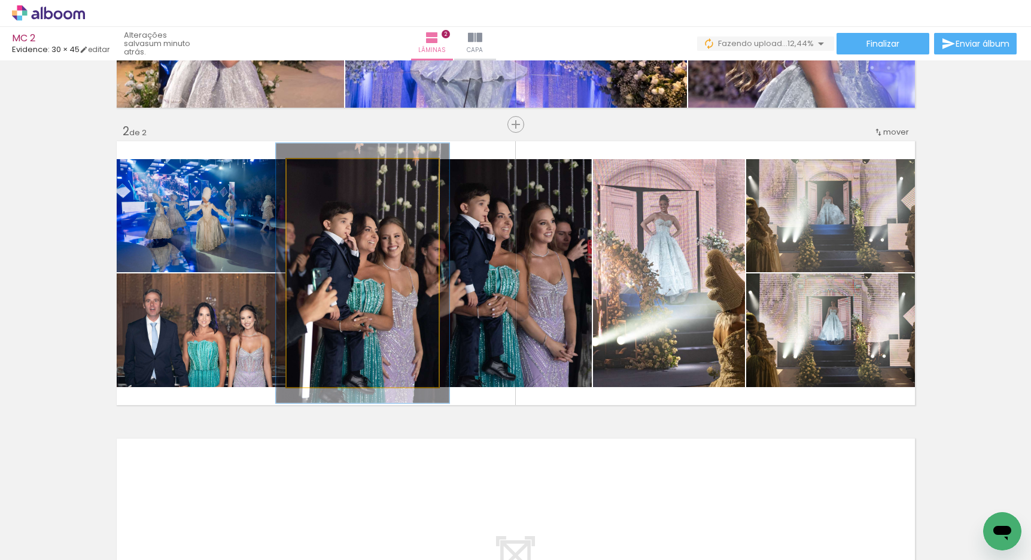
drag, startPoint x: 306, startPoint y: 171, endPoint x: 312, endPoint y: 171, distance: 6.6
type paper-slider "116"
click at [312, 171] on div at bounding box center [319, 171] width 19 height 19
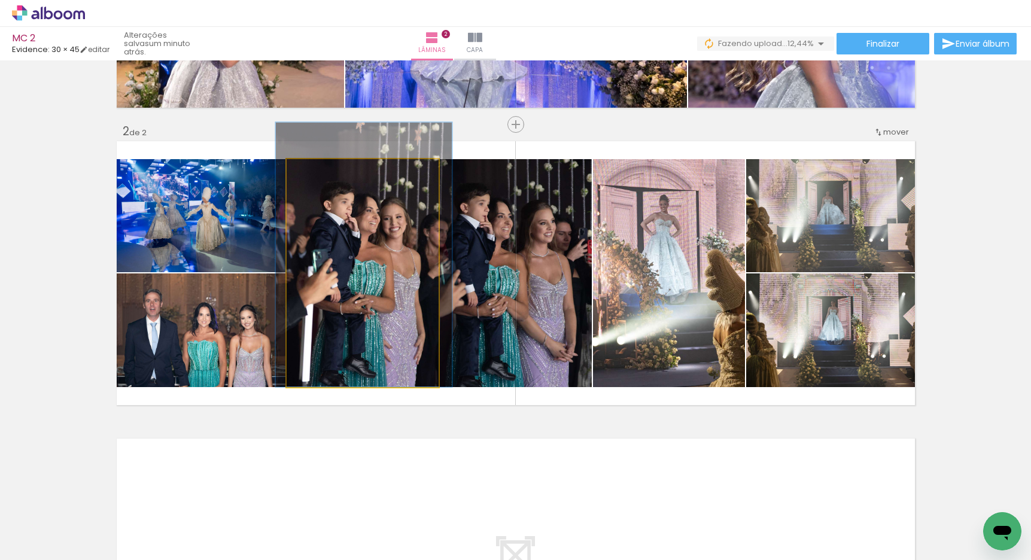
drag, startPoint x: 343, startPoint y: 273, endPoint x: 345, endPoint y: 252, distance: 21.0
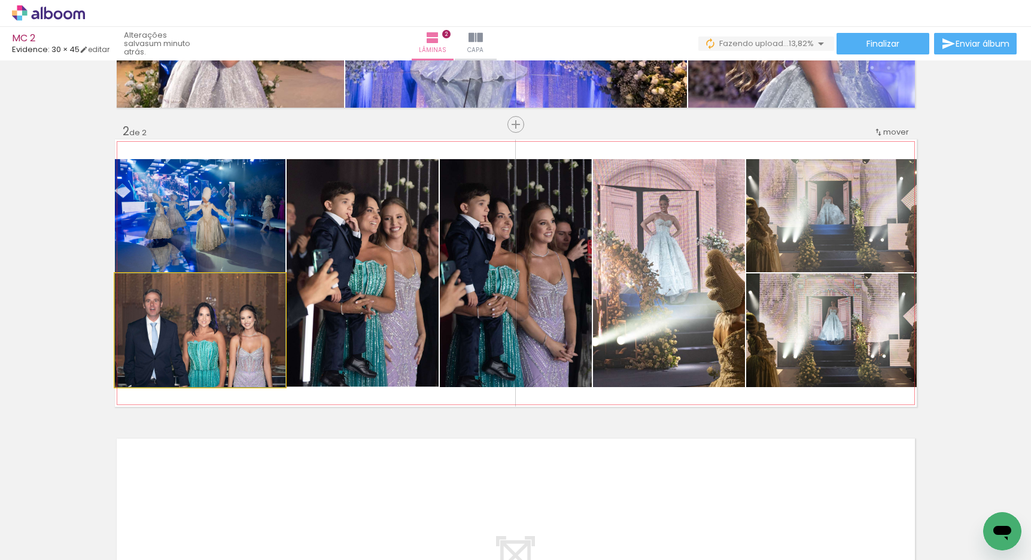
drag, startPoint x: 215, startPoint y: 345, endPoint x: 215, endPoint y: 331, distance: 13.8
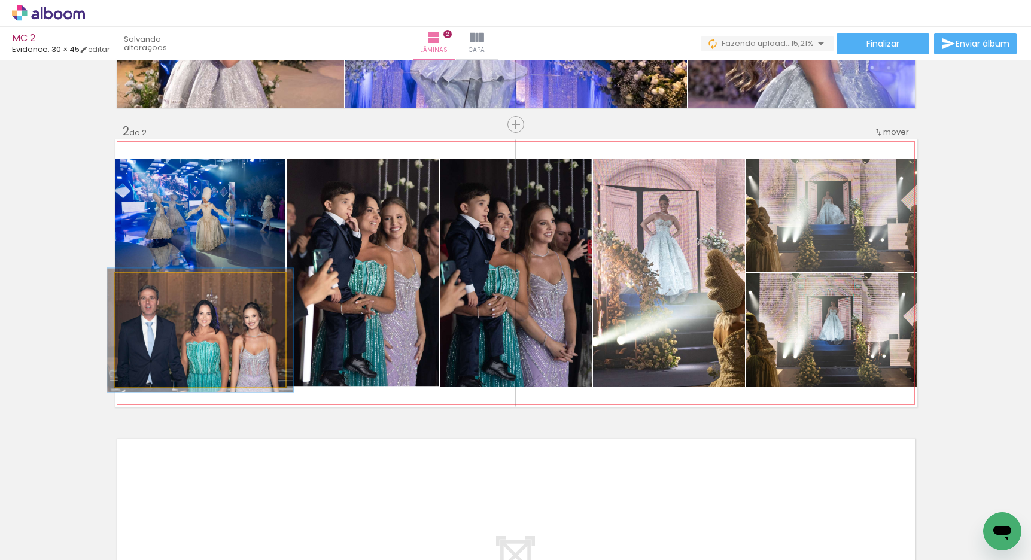
type paper-slider "109"
click at [141, 284] on div at bounding box center [146, 286] width 11 height 11
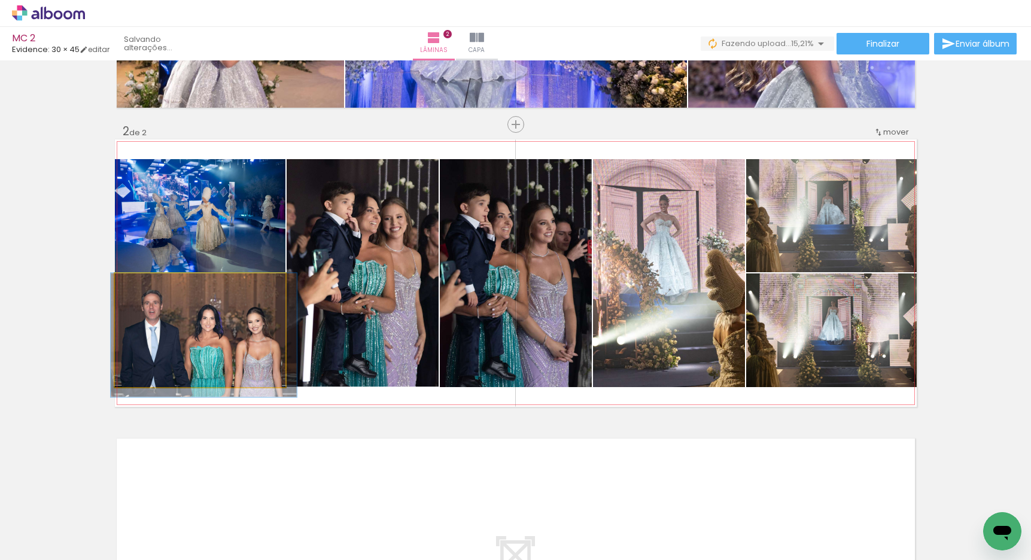
drag, startPoint x: 189, startPoint y: 332, endPoint x: 193, endPoint y: 339, distance: 7.5
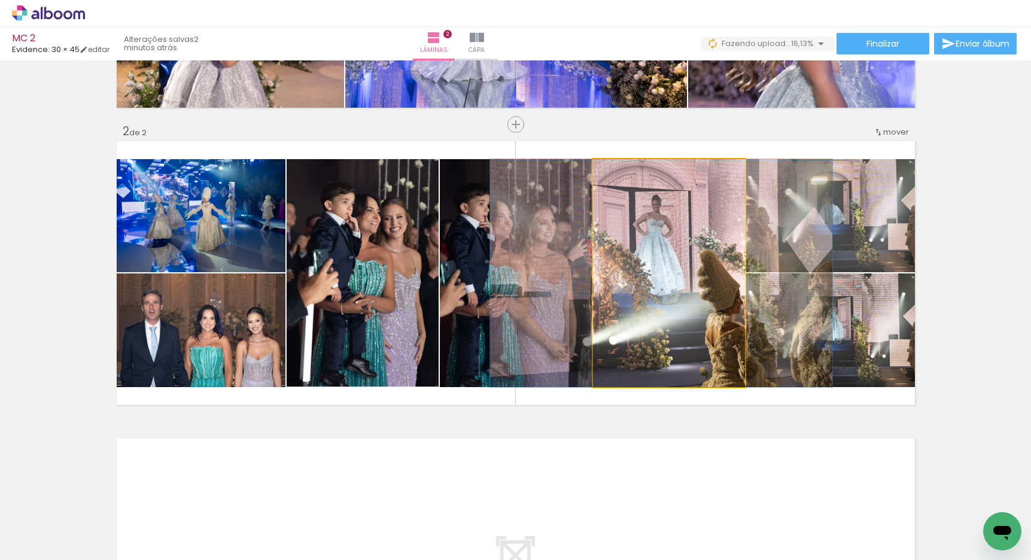
drag, startPoint x: 649, startPoint y: 307, endPoint x: 639, endPoint y: 319, distance: 15.7
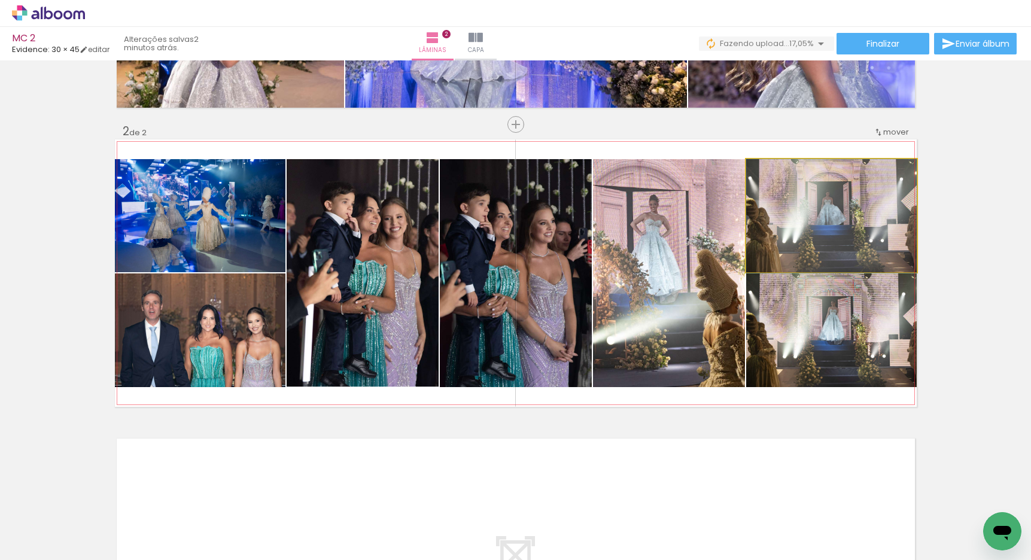
drag, startPoint x: 840, startPoint y: 238, endPoint x: 660, endPoint y: 249, distance: 180.4
click at [0, 0] on slot at bounding box center [0, 0] width 0 height 0
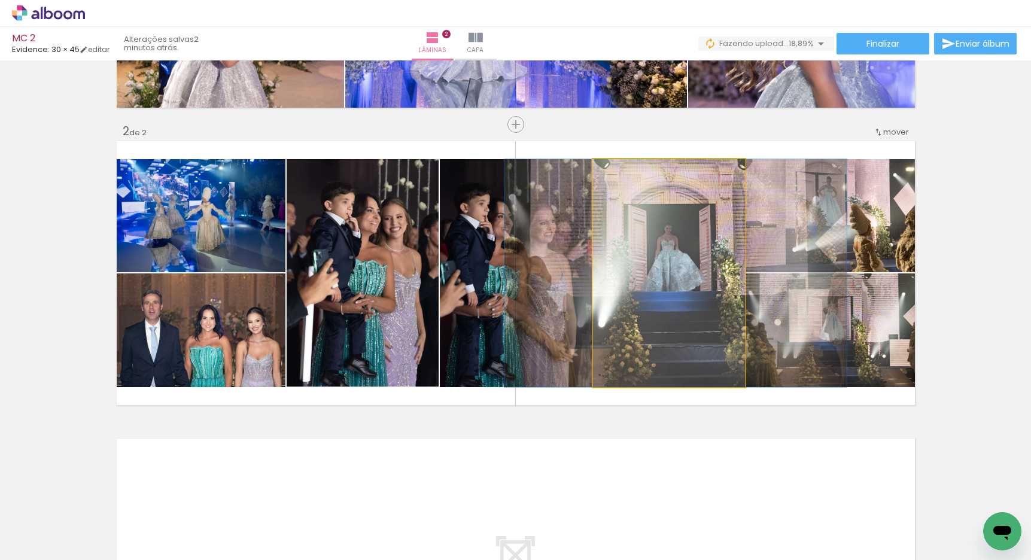
drag, startPoint x: 678, startPoint y: 270, endPoint x: 685, endPoint y: 270, distance: 6.6
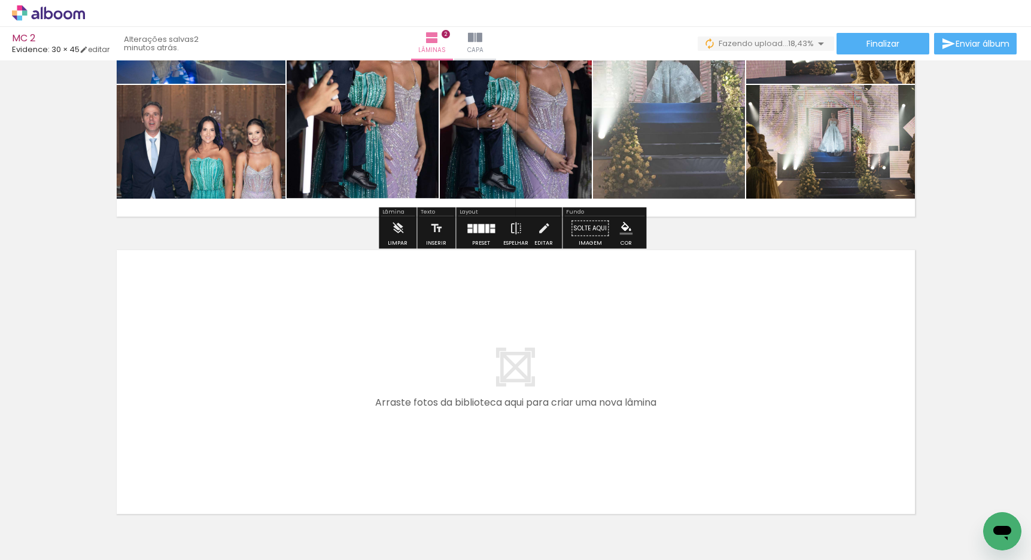
scroll to position [523, 0]
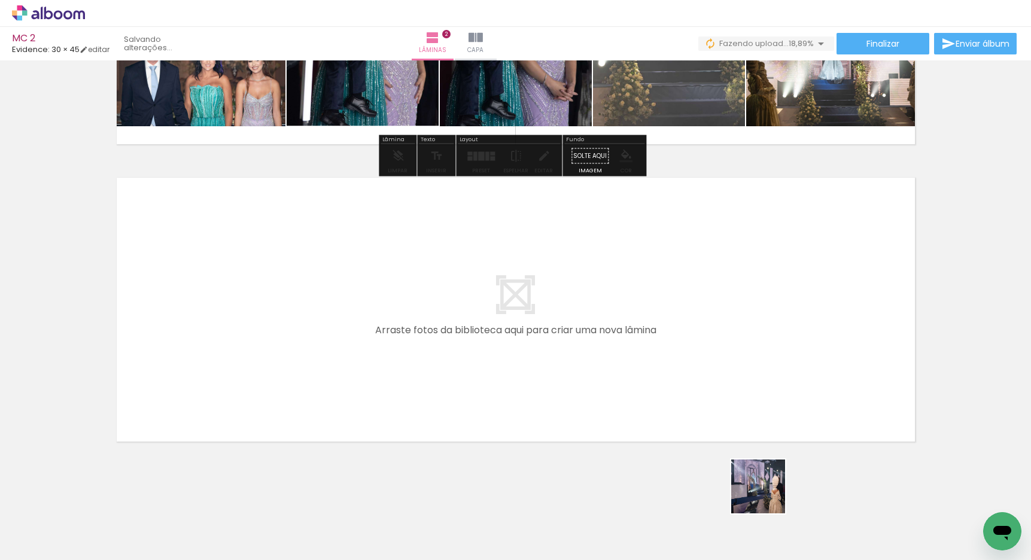
drag, startPoint x: 777, startPoint y: 522, endPoint x: 671, endPoint y: 357, distance: 195.8
click at [671, 357] on quentale-workspace at bounding box center [515, 280] width 1031 height 560
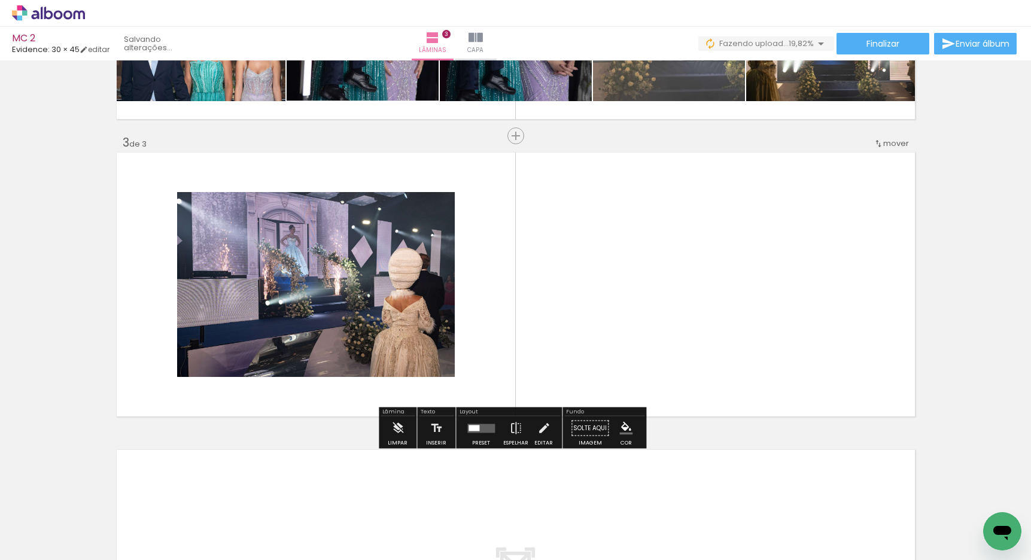
scroll to position [550, 0]
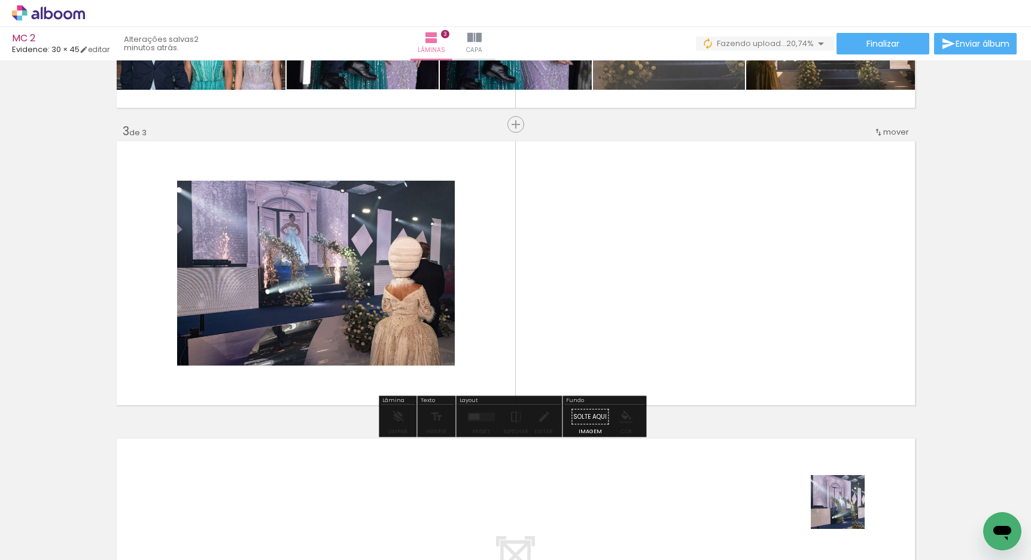
drag, startPoint x: 860, startPoint y: 530, endPoint x: 727, endPoint y: 363, distance: 213.3
click at [727, 363] on quentale-workspace at bounding box center [515, 280] width 1031 height 560
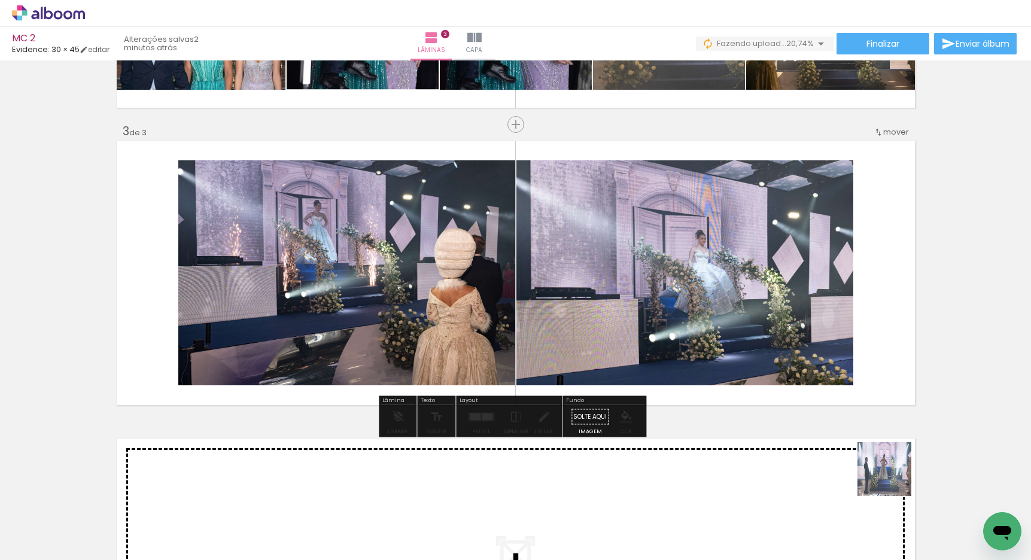
drag, startPoint x: 922, startPoint y: 510, endPoint x: 746, endPoint y: 364, distance: 229.0
click at [790, 372] on quentale-workspace at bounding box center [515, 280] width 1031 height 560
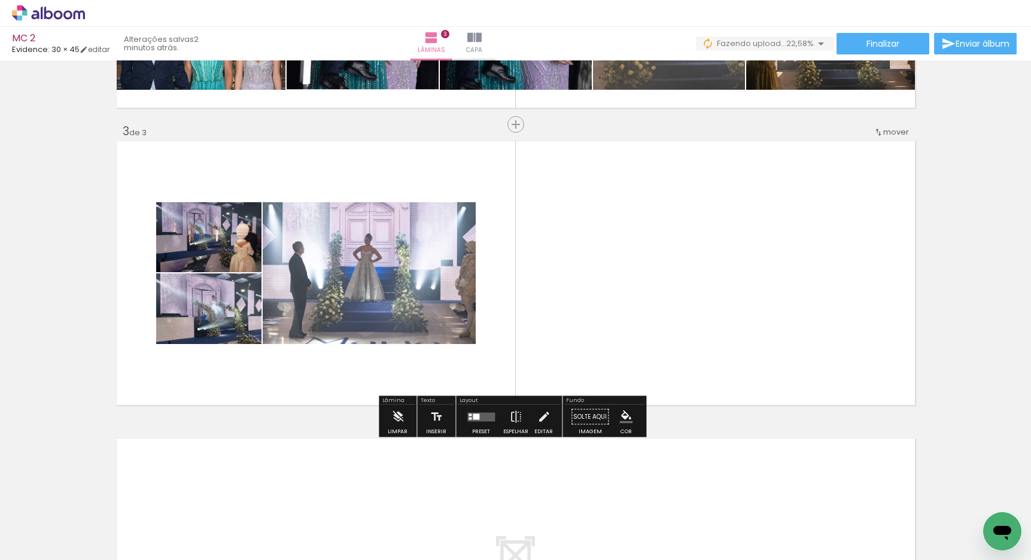
scroll to position [0, 804]
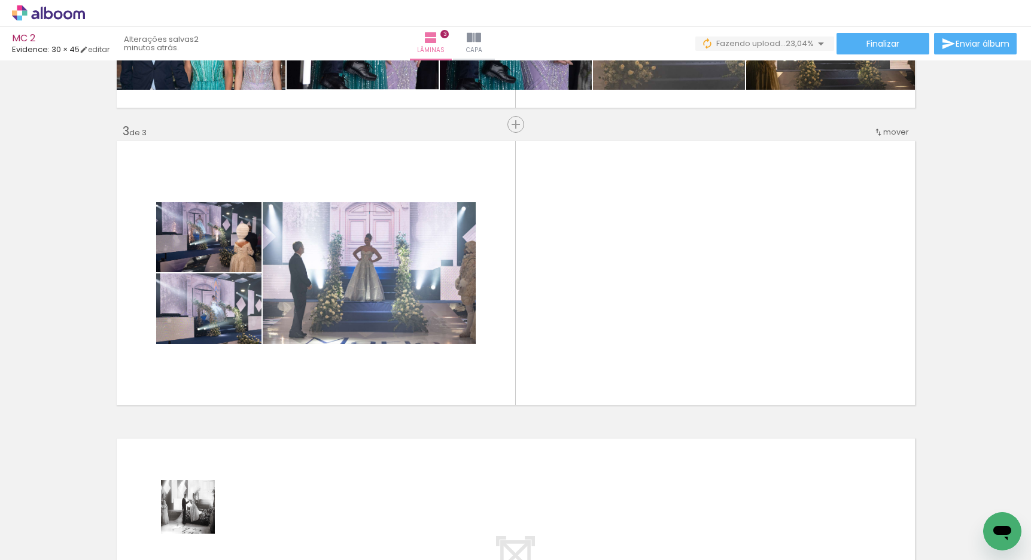
drag, startPoint x: 197, startPoint y: 516, endPoint x: 435, endPoint y: 354, distance: 287.7
click at [435, 355] on quentale-workspace at bounding box center [515, 280] width 1031 height 560
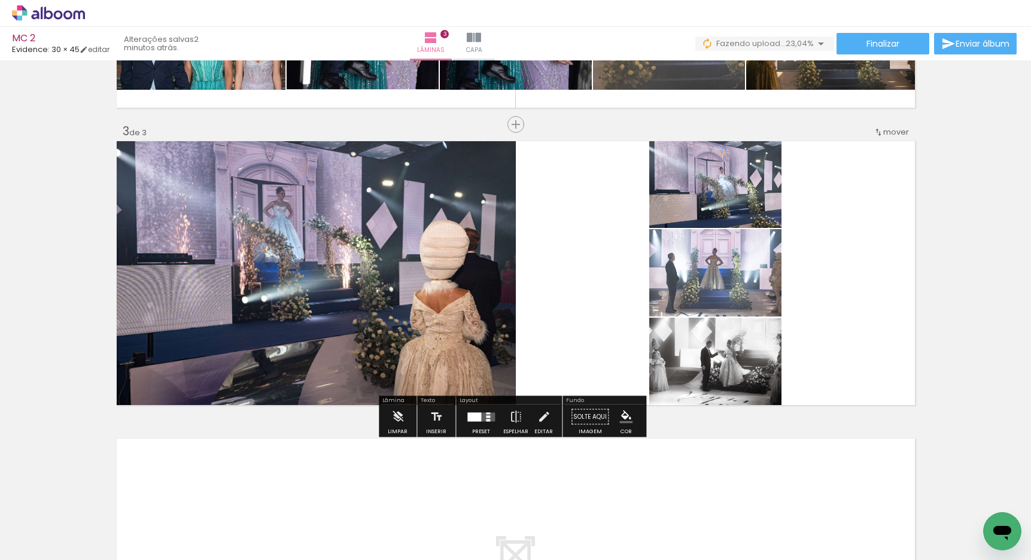
drag, startPoint x: 383, startPoint y: 403, endPoint x: 490, endPoint y: 339, distance: 124.5
click at [455, 360] on quentale-workspace at bounding box center [515, 280] width 1031 height 560
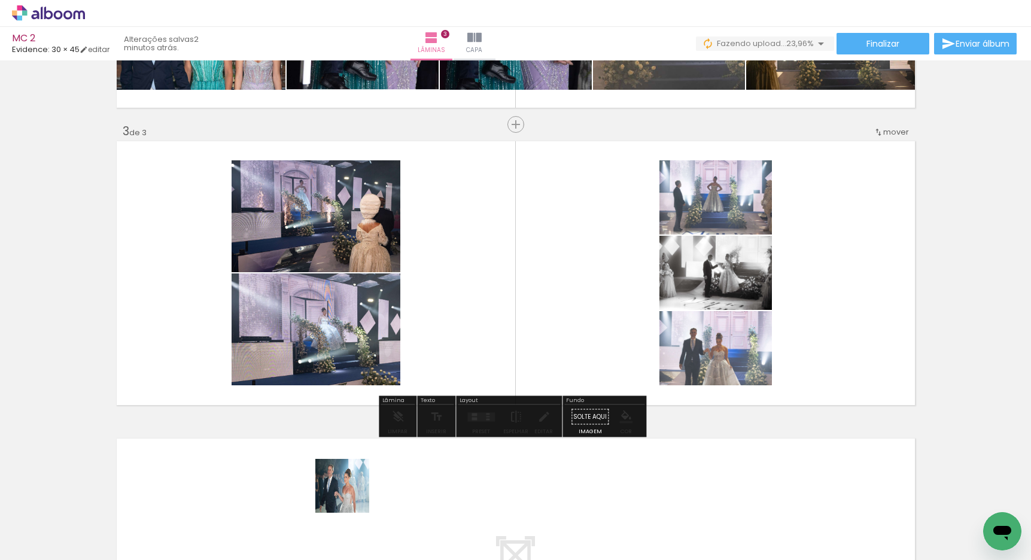
drag, startPoint x: 328, startPoint y: 524, endPoint x: 488, endPoint y: 382, distance: 214.0
click at [488, 382] on quentale-workspace at bounding box center [515, 280] width 1031 height 560
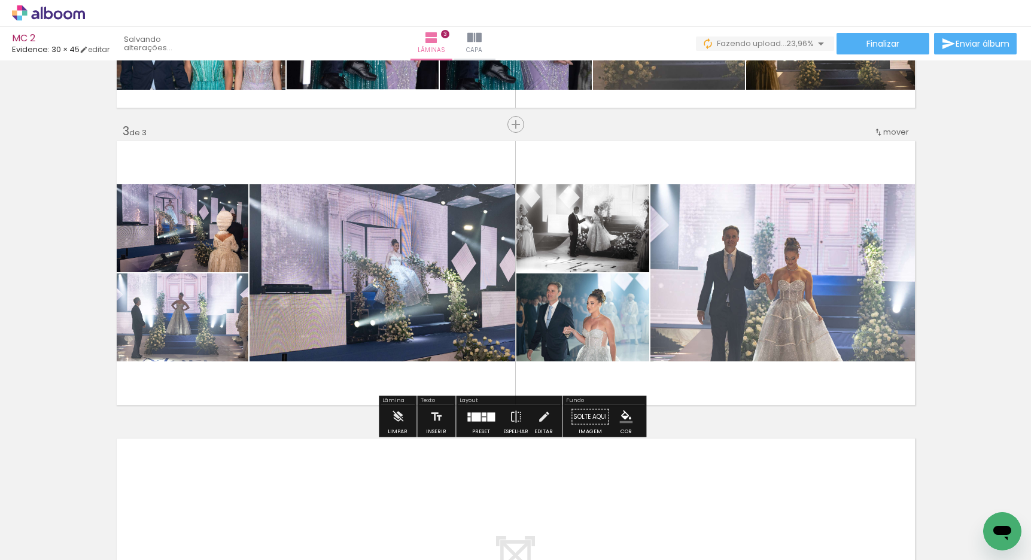
drag, startPoint x: 410, startPoint y: 510, endPoint x: 491, endPoint y: 364, distance: 166.5
click at [491, 365] on quentale-workspace at bounding box center [515, 280] width 1031 height 560
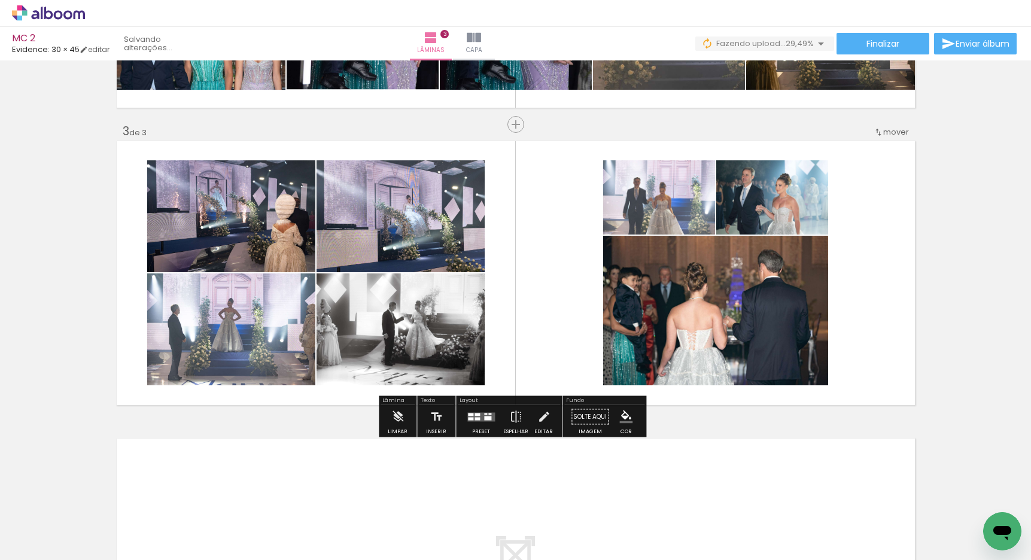
click at [485, 409] on div at bounding box center [481, 417] width 32 height 24
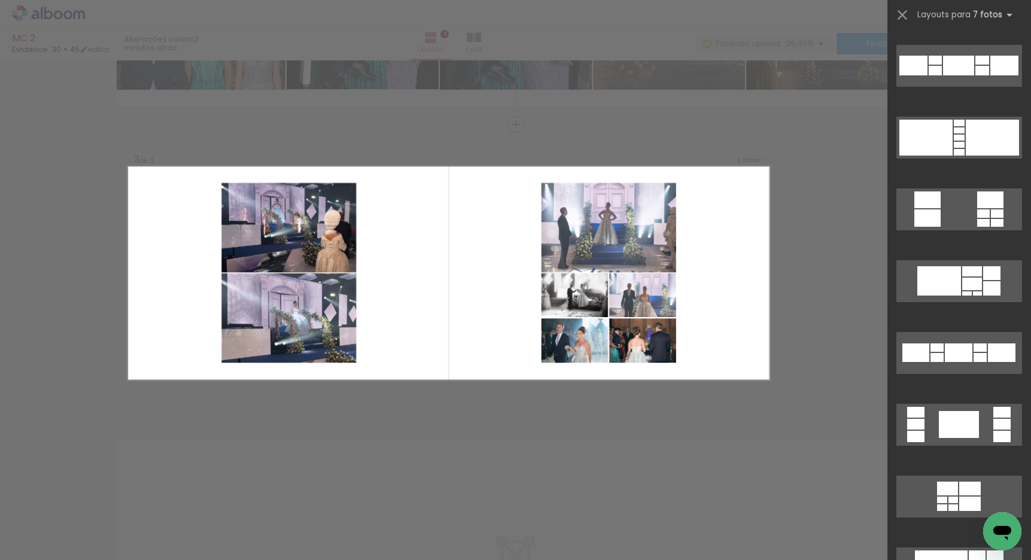
scroll to position [573, 0]
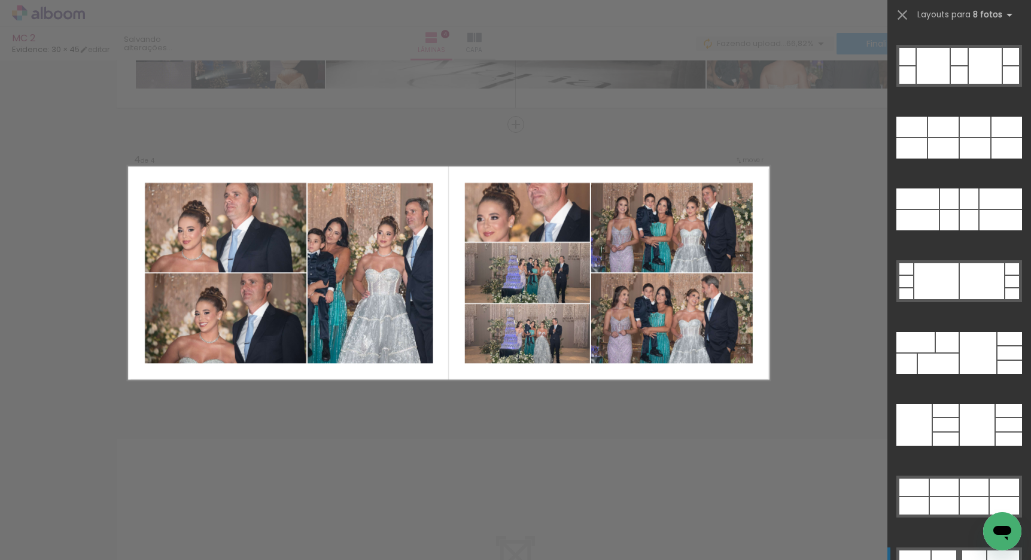
scroll to position [6048, 0]
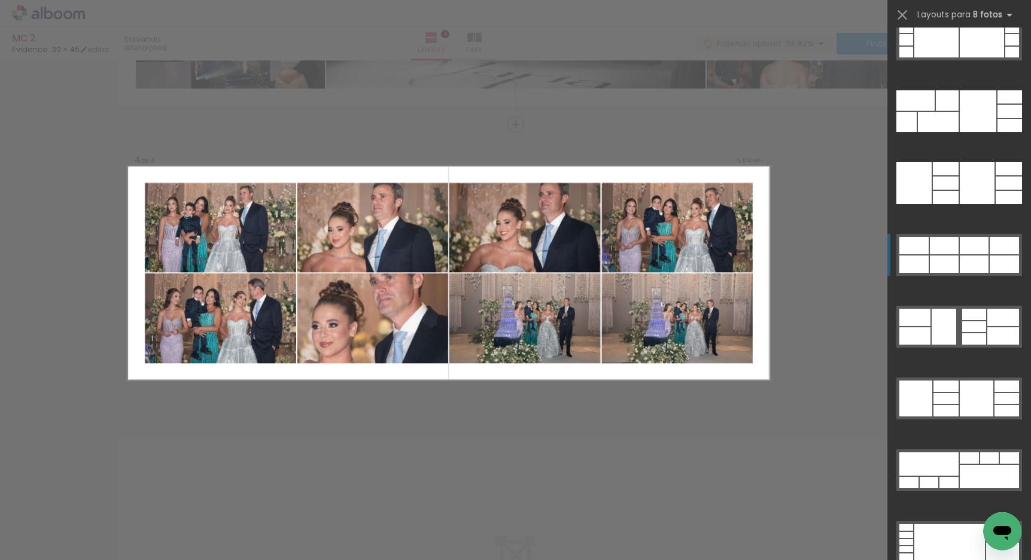
click at [952, 254] on quentale-layouter at bounding box center [959, 255] width 126 height 42
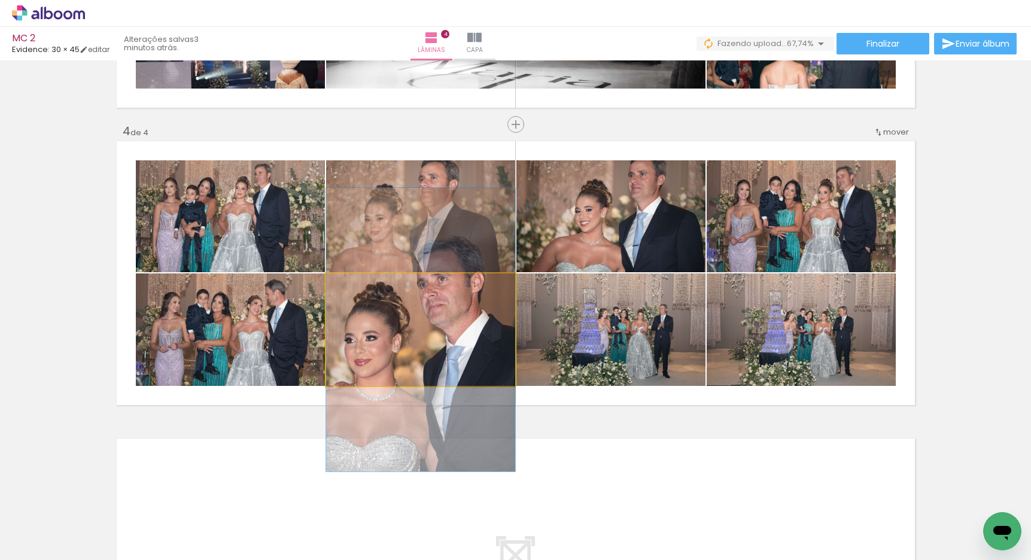
click at [443, 349] on quentale-photo at bounding box center [420, 329] width 189 height 112
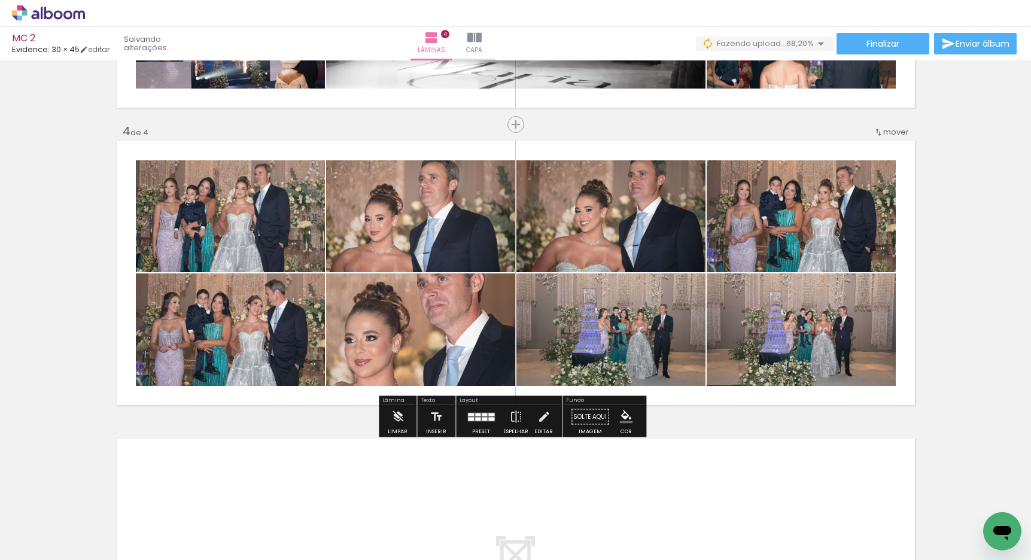
click at [482, 421] on div at bounding box center [481, 417] width 32 height 24
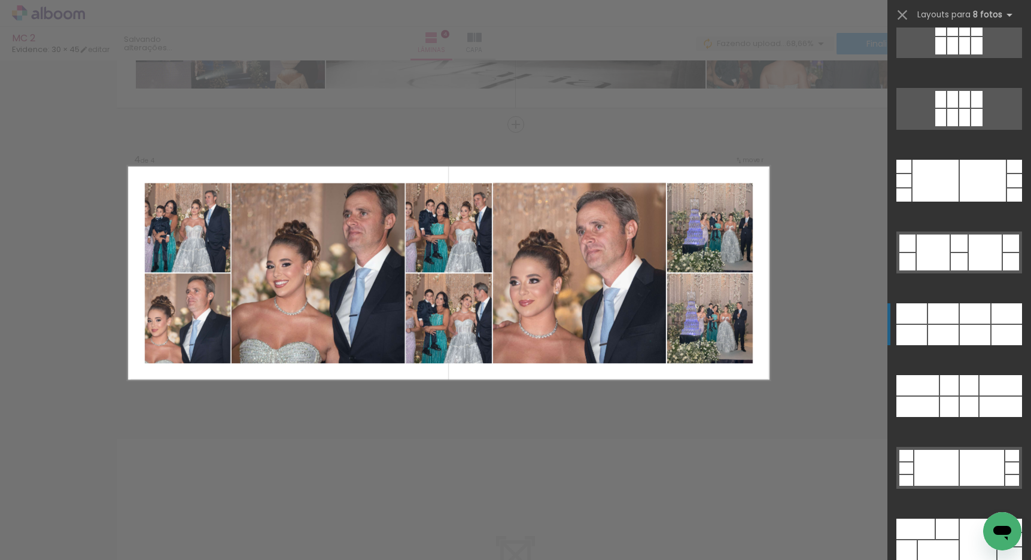
scroll to position [5619, 0]
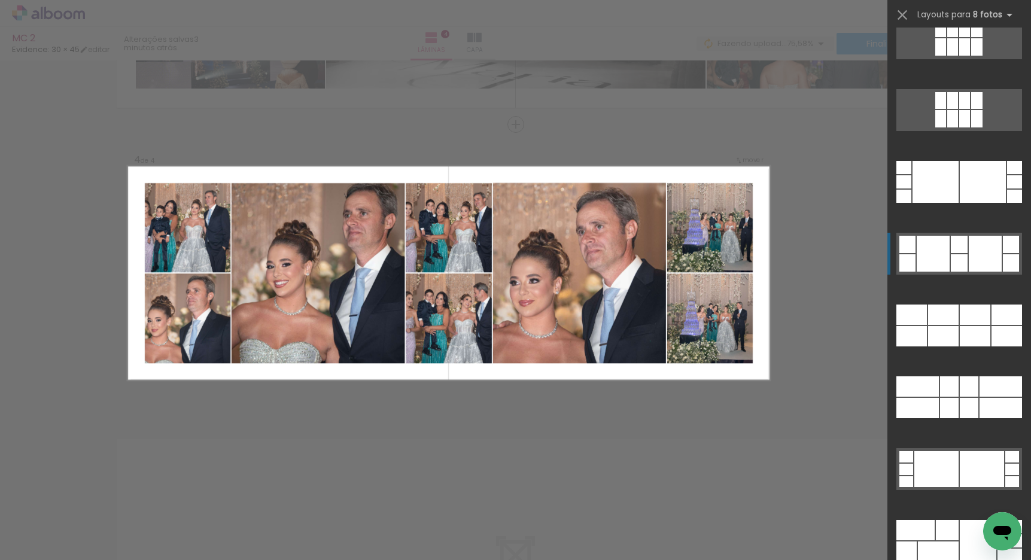
click at [978, 253] on div at bounding box center [985, 254] width 33 height 36
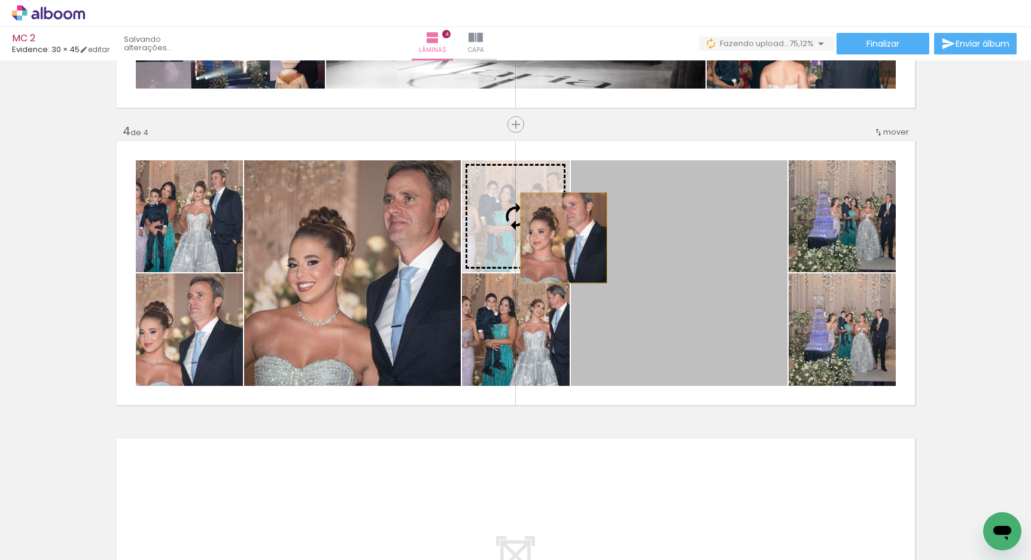
drag, startPoint x: 651, startPoint y: 261, endPoint x: 555, endPoint y: 237, distance: 99.2
click at [0, 0] on slot at bounding box center [0, 0] width 0 height 0
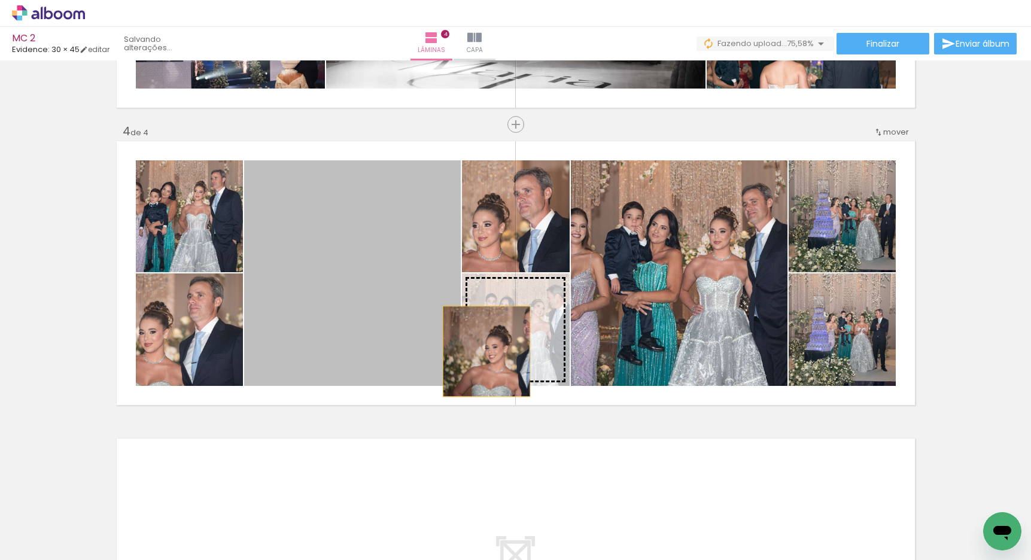
drag, startPoint x: 456, startPoint y: 336, endPoint x: 483, endPoint y: 352, distance: 31.4
click at [0, 0] on slot at bounding box center [0, 0] width 0 height 0
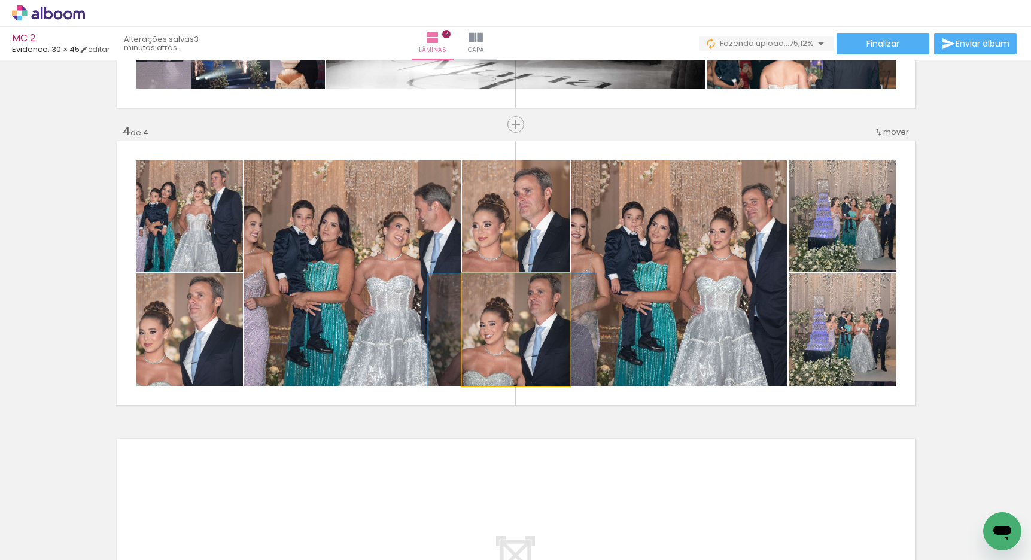
drag, startPoint x: 534, startPoint y: 347, endPoint x: 531, endPoint y: 356, distance: 9.7
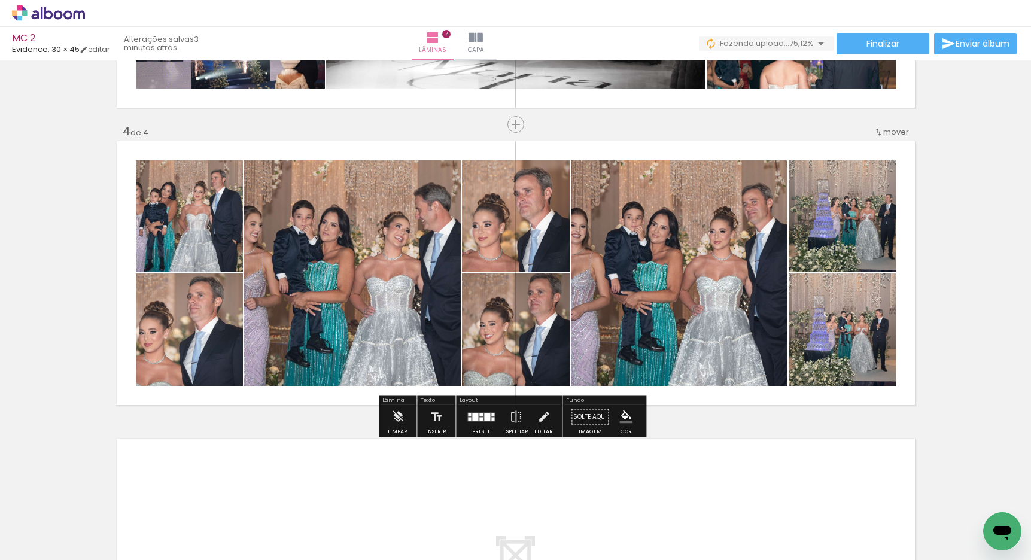
click at [473, 422] on div at bounding box center [481, 417] width 32 height 24
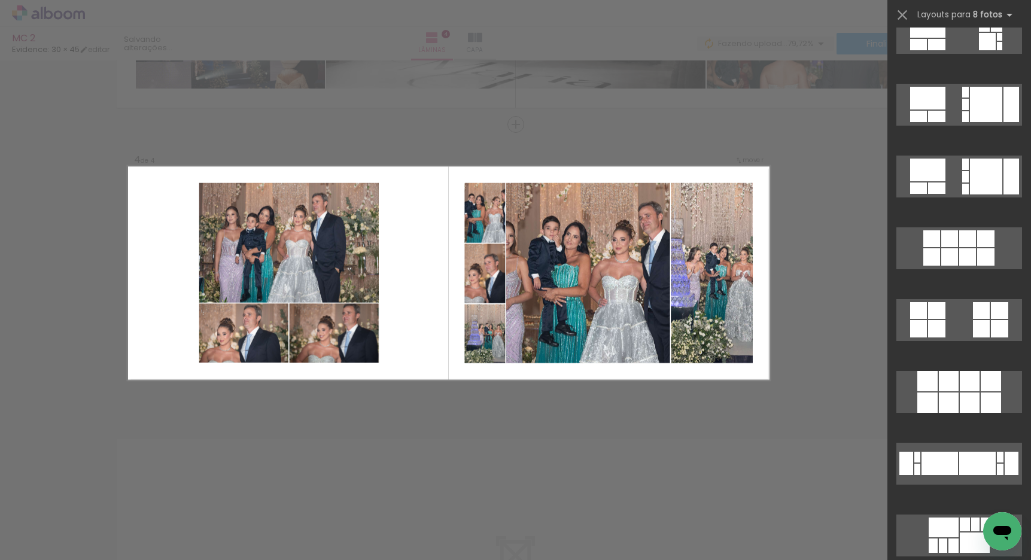
scroll to position [3658, 0]
